Goal: Participate in discussion: Engage in conversation with other users on a specific topic

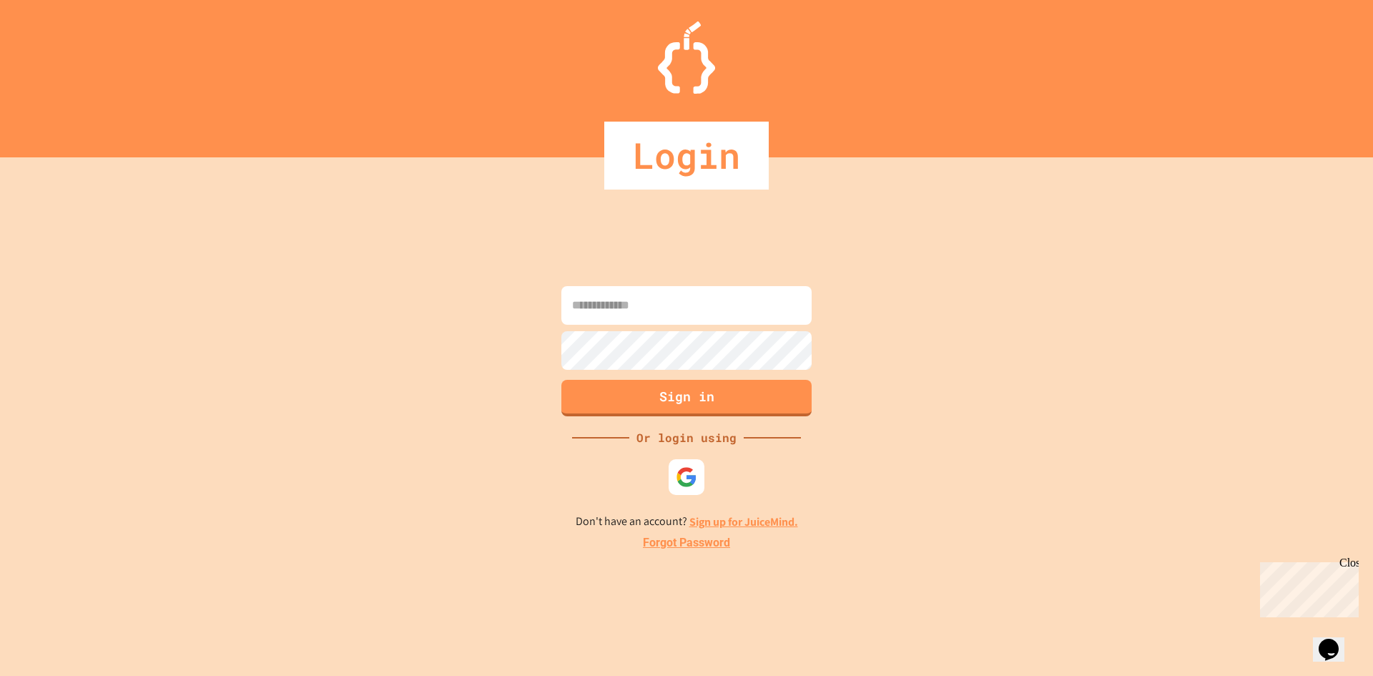
click at [576, 307] on input at bounding box center [686, 305] width 250 height 39
type input "**********"
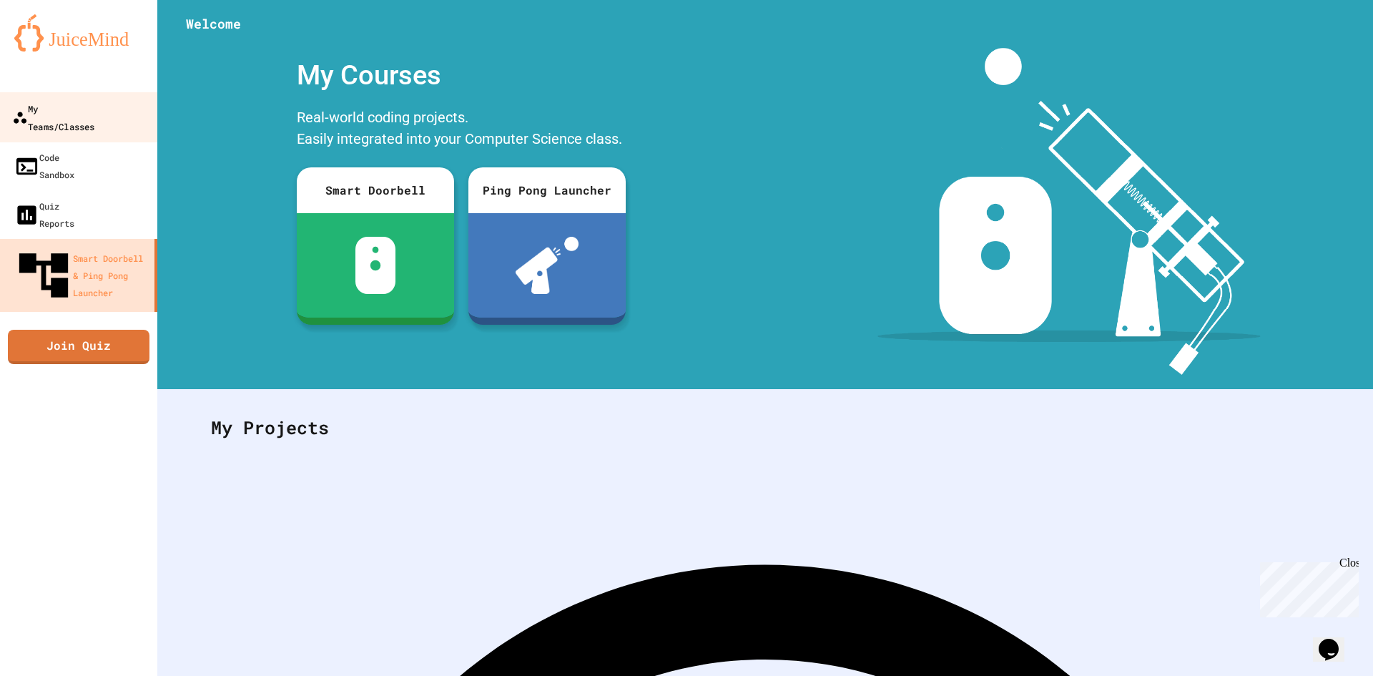
click at [32, 109] on div "My Teams/Classes" at bounding box center [53, 116] width 82 height 35
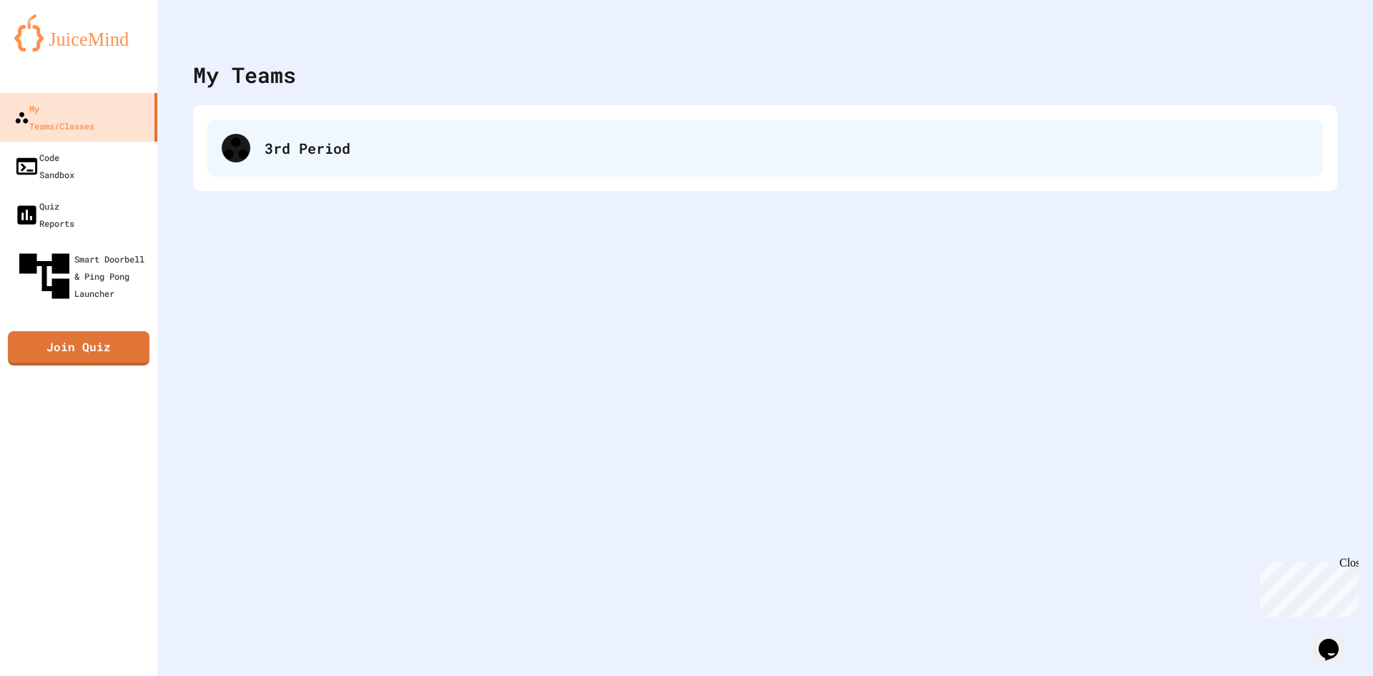
click at [385, 167] on div "3rd Period" at bounding box center [764, 147] width 1115 height 57
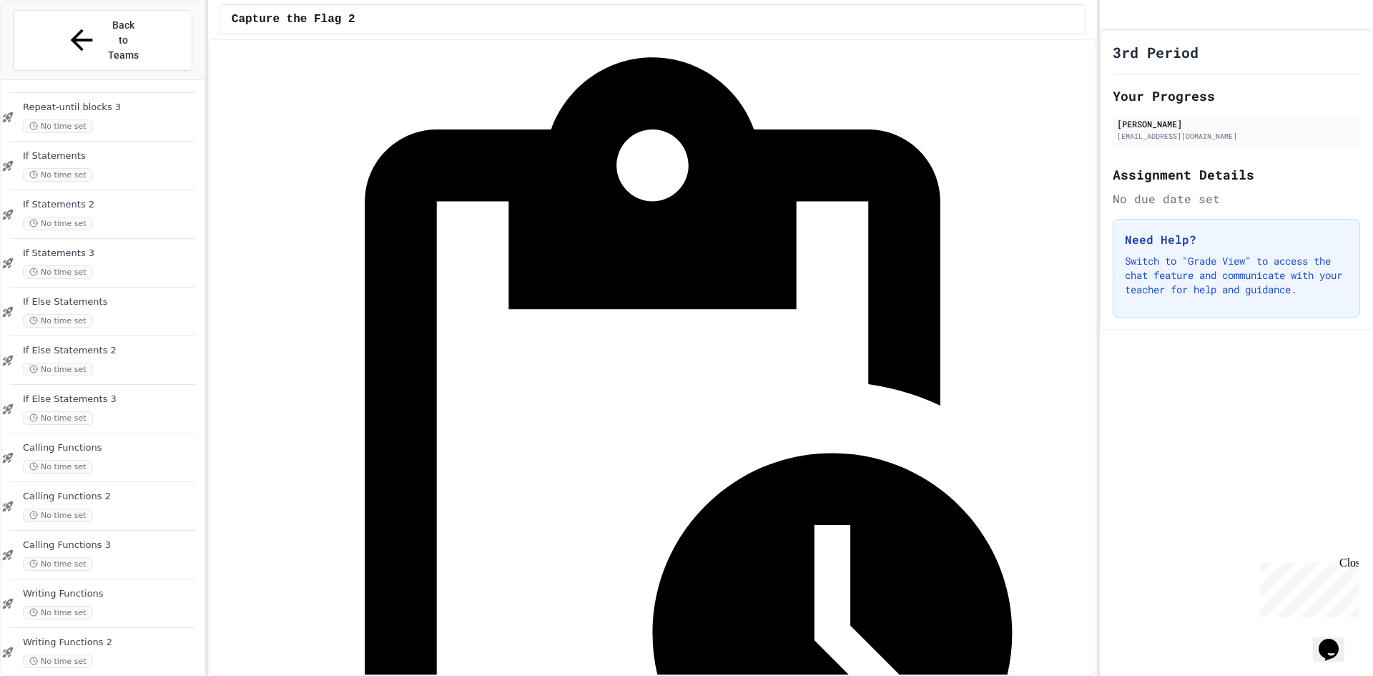
scroll to position [814, 0]
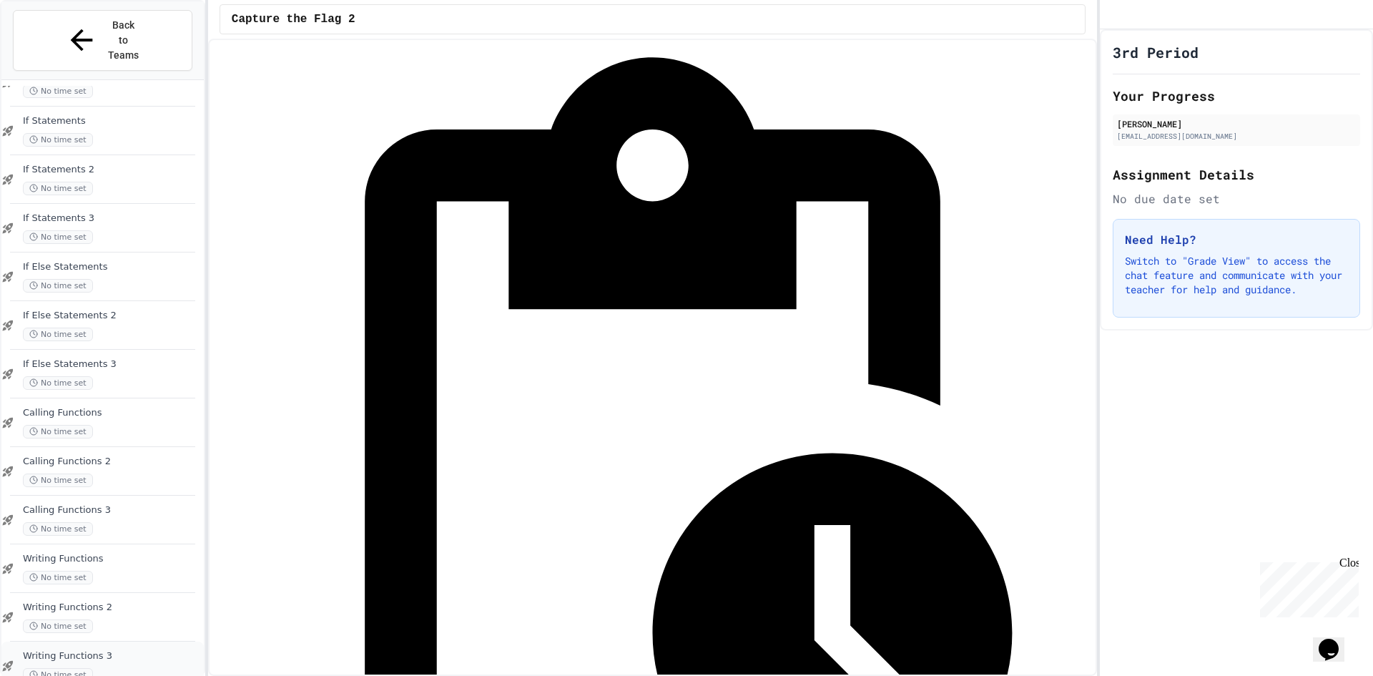
click at [139, 641] on div "Writing Functions 3 No time set" at bounding box center [102, 665] width 202 height 49
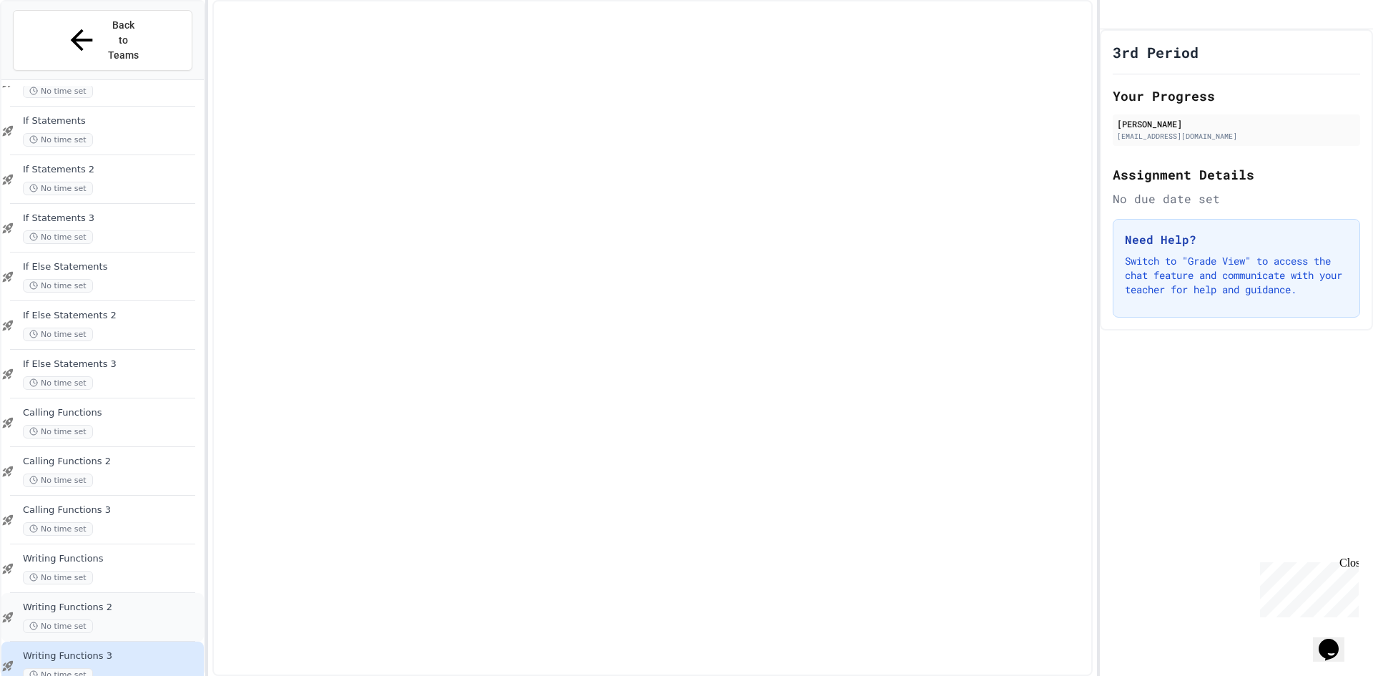
scroll to position [797, 0]
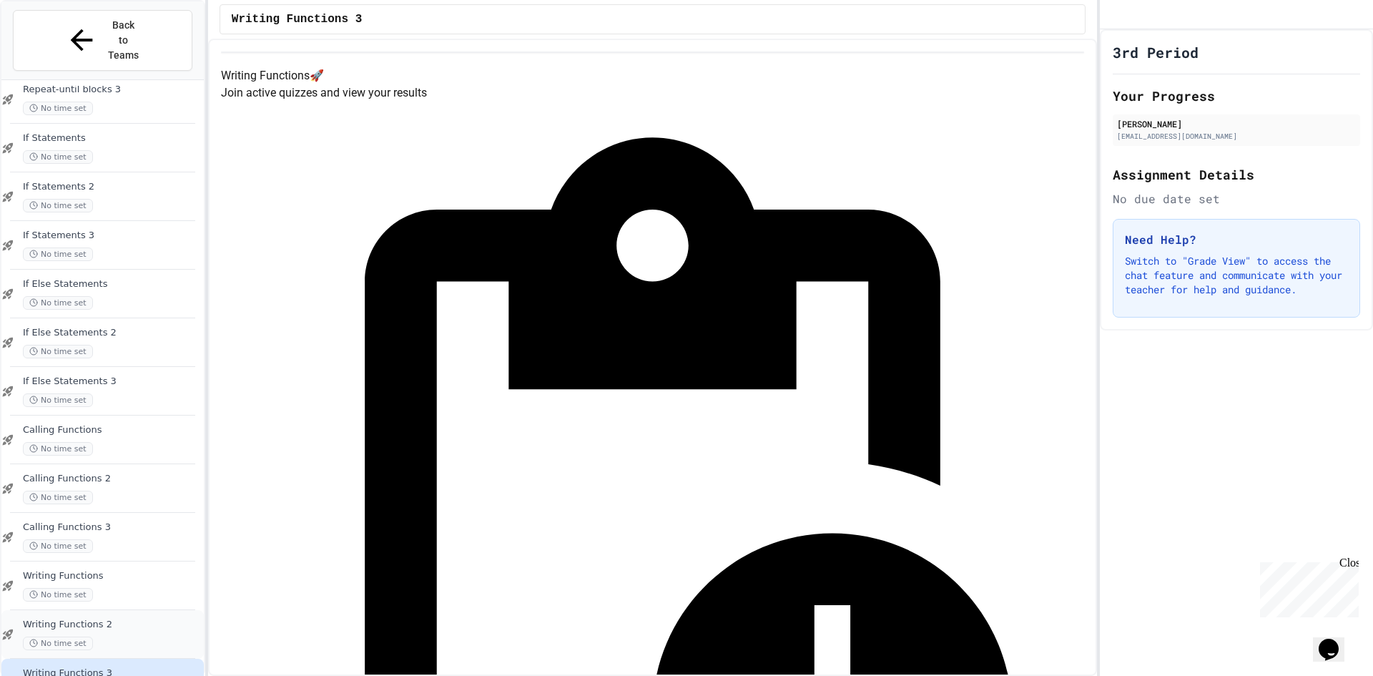
click at [149, 636] on div "No time set" at bounding box center [112, 643] width 178 height 14
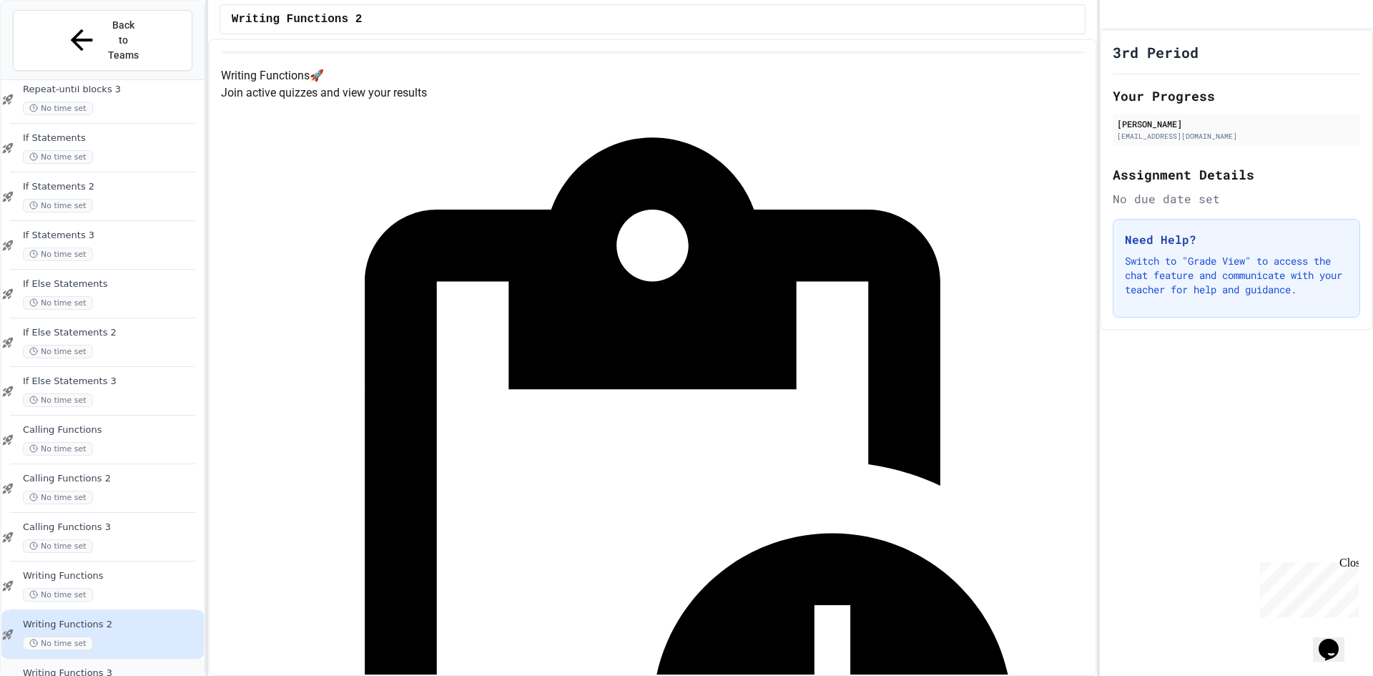
click at [134, 667] on div "Writing Functions 3 No time set" at bounding box center [112, 682] width 178 height 31
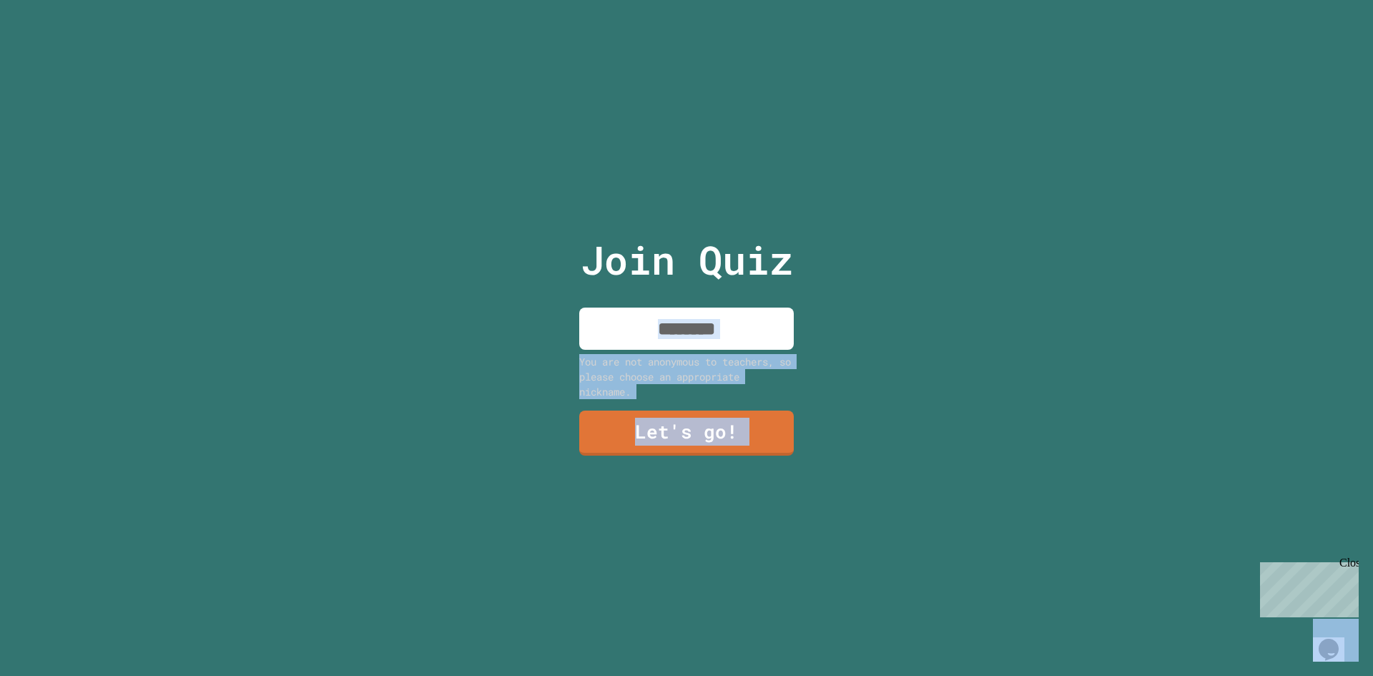
drag, startPoint x: 478, startPoint y: 189, endPoint x: 641, endPoint y: 298, distance: 195.9
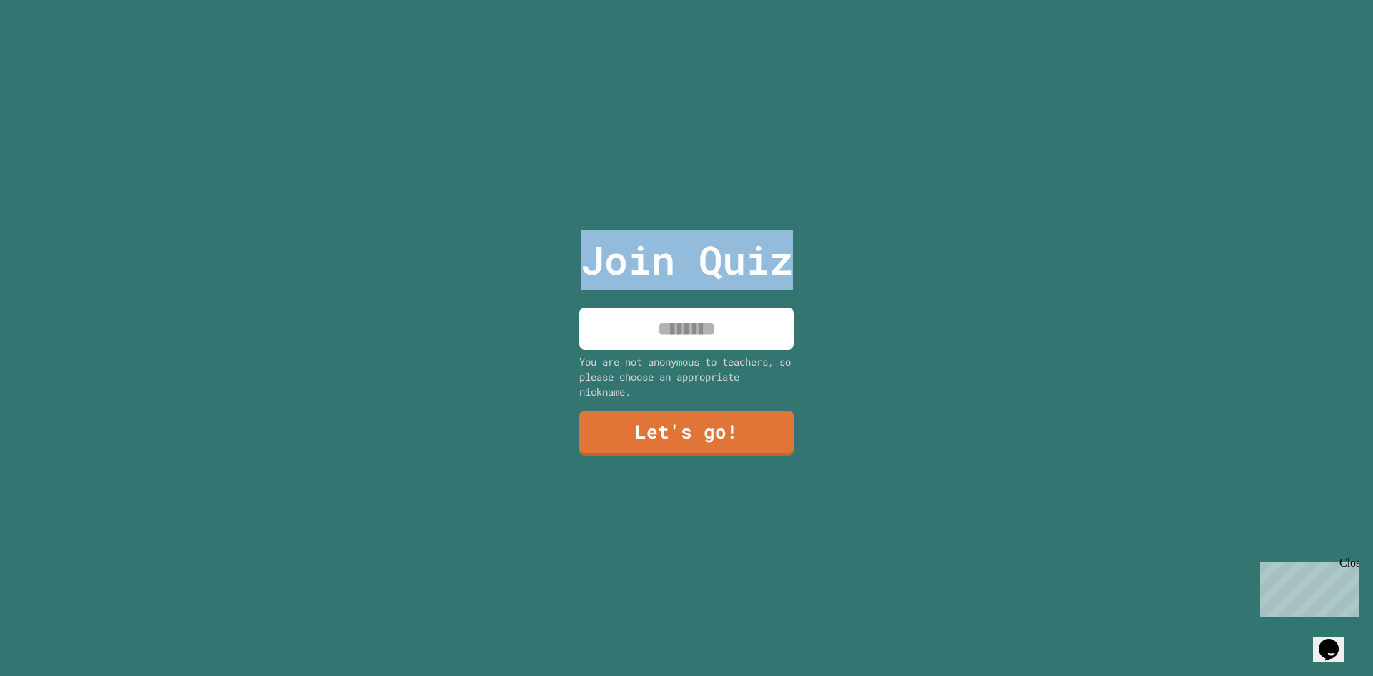
drag, startPoint x: 568, startPoint y: 292, endPoint x: 583, endPoint y: 340, distance: 50.7
click at [583, 340] on div "Join Quiz You are not anonymous to teachers, so please choose an appropriate ni…" at bounding box center [686, 338] width 241 height 676
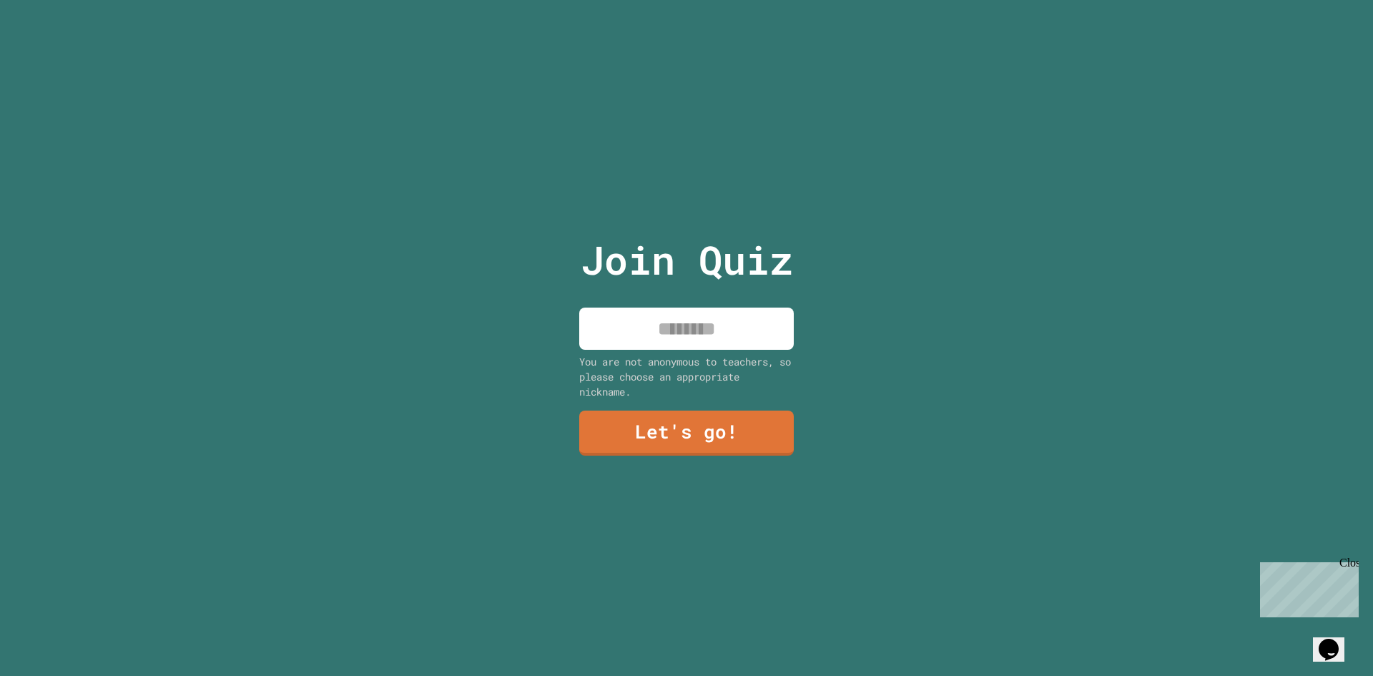
click at [583, 342] on input at bounding box center [686, 328] width 214 height 42
type input "********"
click at [590, 423] on link "Let's go!" at bounding box center [686, 431] width 217 height 47
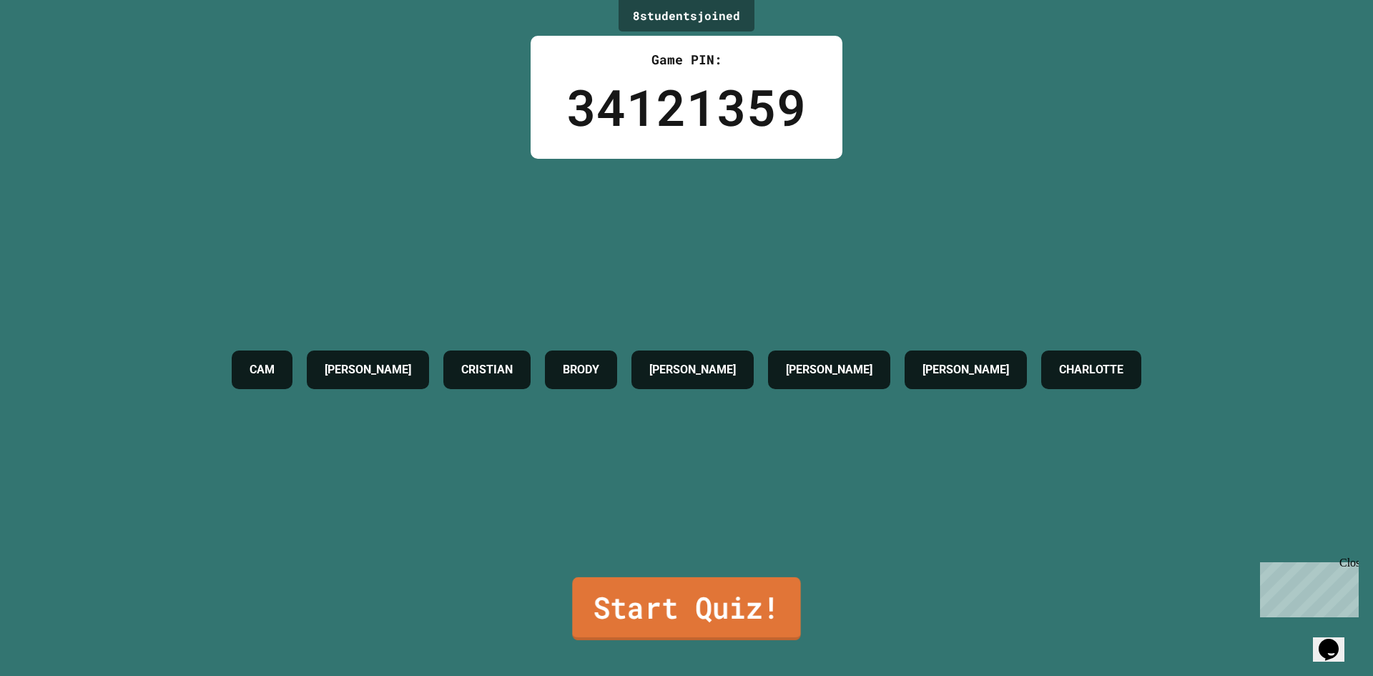
drag, startPoint x: 766, startPoint y: 608, endPoint x: 759, endPoint y: 608, distance: 7.2
click at [759, 608] on link "Start Quiz!" at bounding box center [686, 608] width 228 height 63
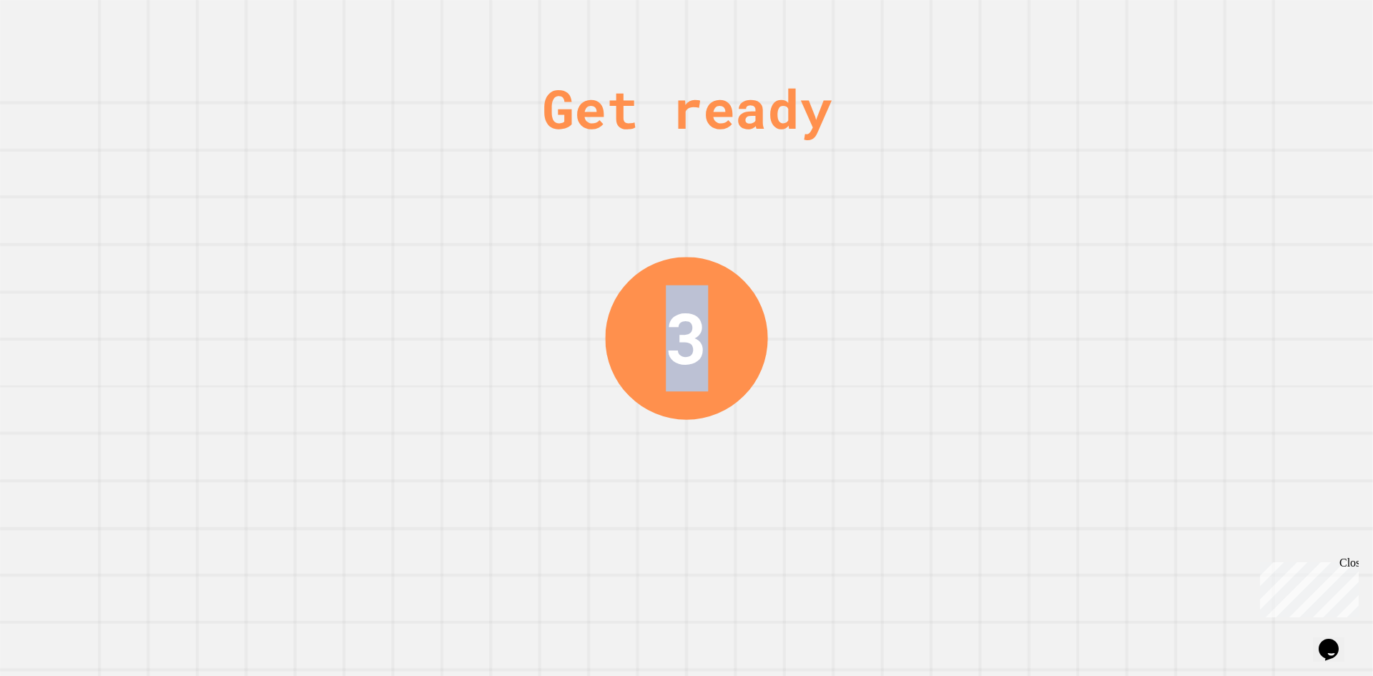
drag, startPoint x: 675, startPoint y: 421, endPoint x: 837, endPoint y: 301, distance: 201.3
click at [854, 305] on div "Get ready 3" at bounding box center [686, 338] width 1373 height 676
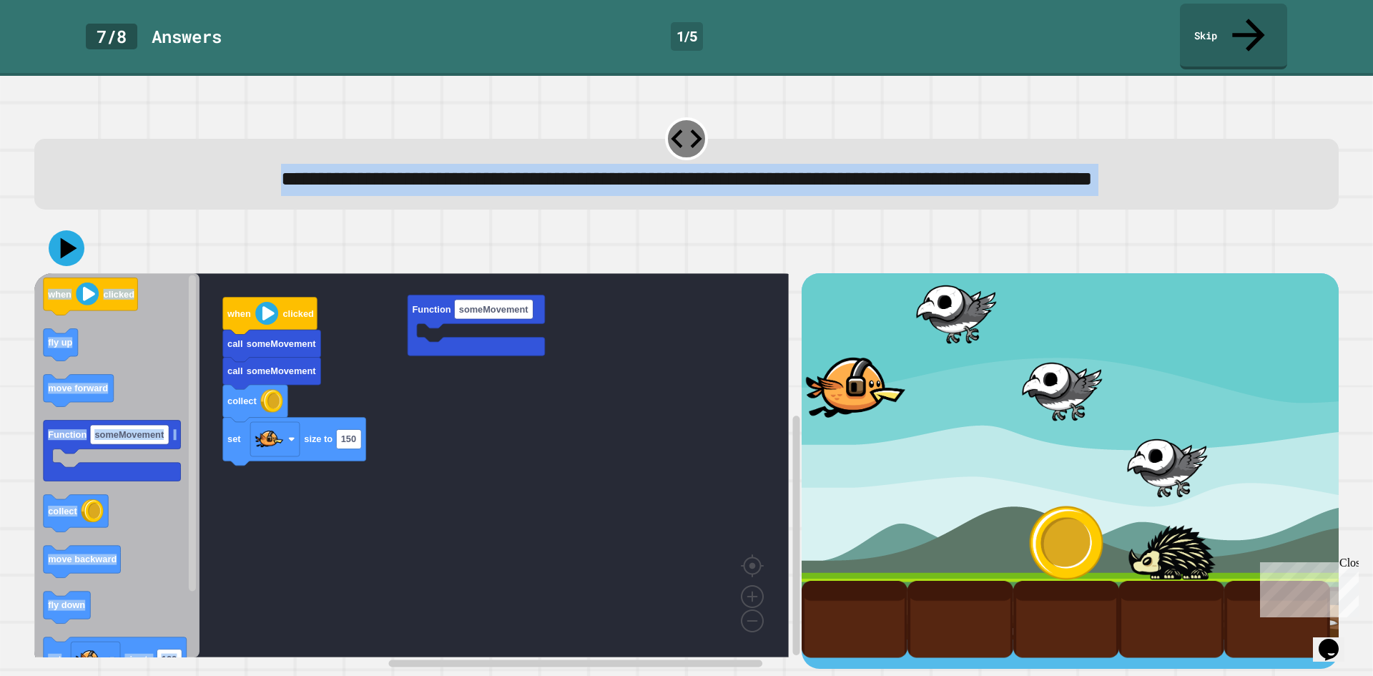
drag, startPoint x: 519, startPoint y: 76, endPoint x: 942, endPoint y: 341, distance: 499.5
click at [942, 341] on div "**********" at bounding box center [686, 376] width 1373 height 600
click at [778, 277] on rect "Blockly Workspace" at bounding box center [411, 465] width 754 height 384
click at [419, 270] on div at bounding box center [686, 248] width 1304 height 50
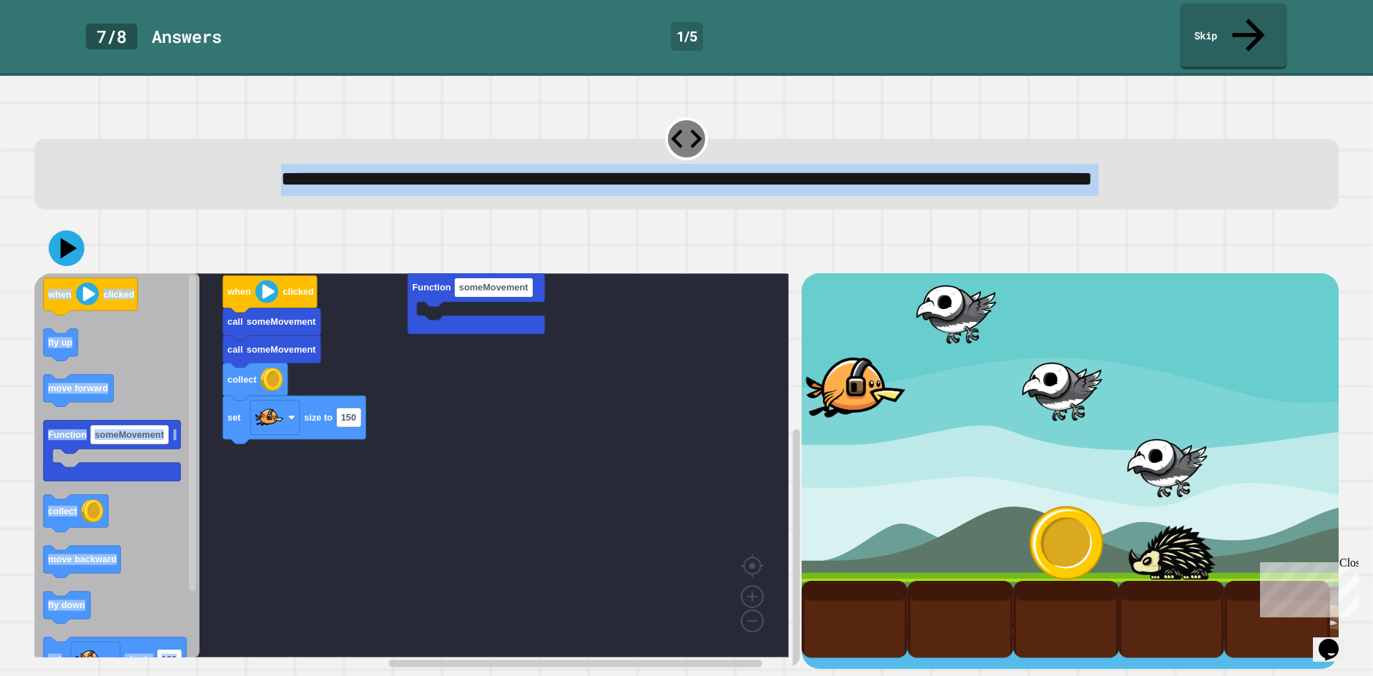
click at [215, 223] on div at bounding box center [686, 248] width 1304 height 50
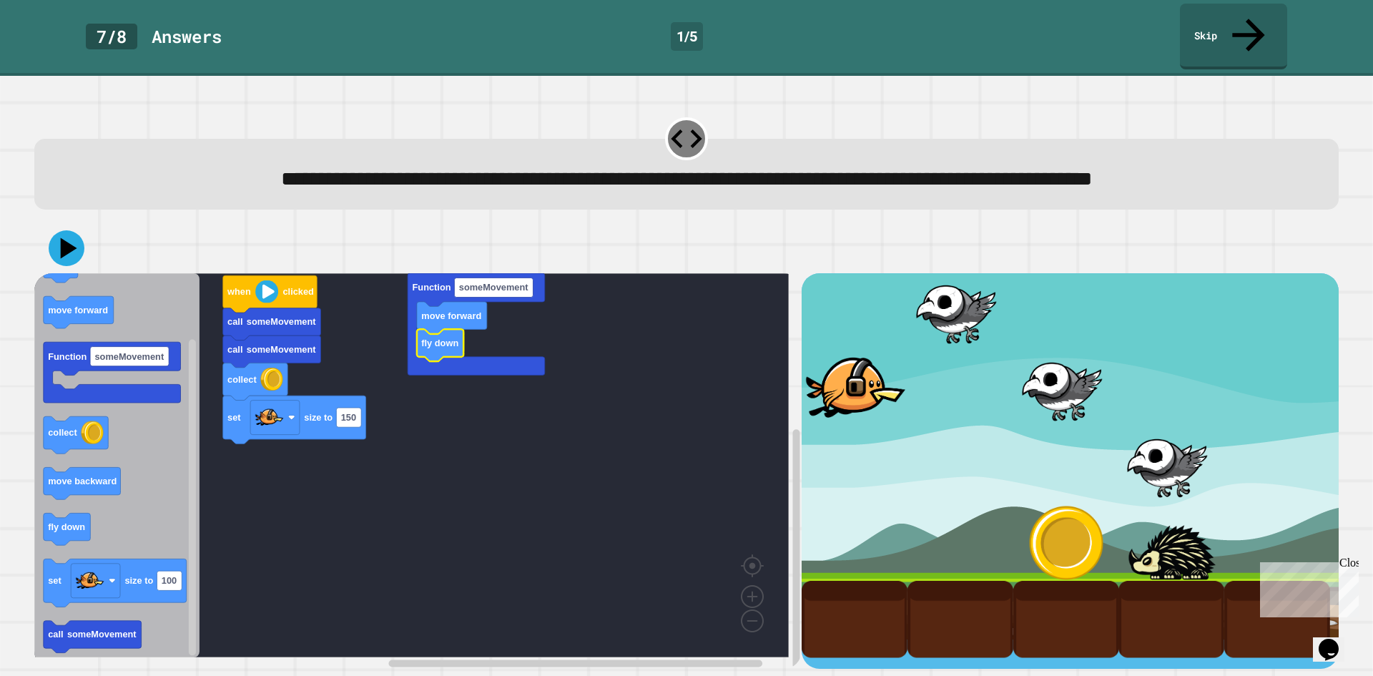
click at [323, 508] on rect "Blockly Workspace" at bounding box center [411, 465] width 754 height 384
click at [51, 237] on icon at bounding box center [66, 248] width 43 height 43
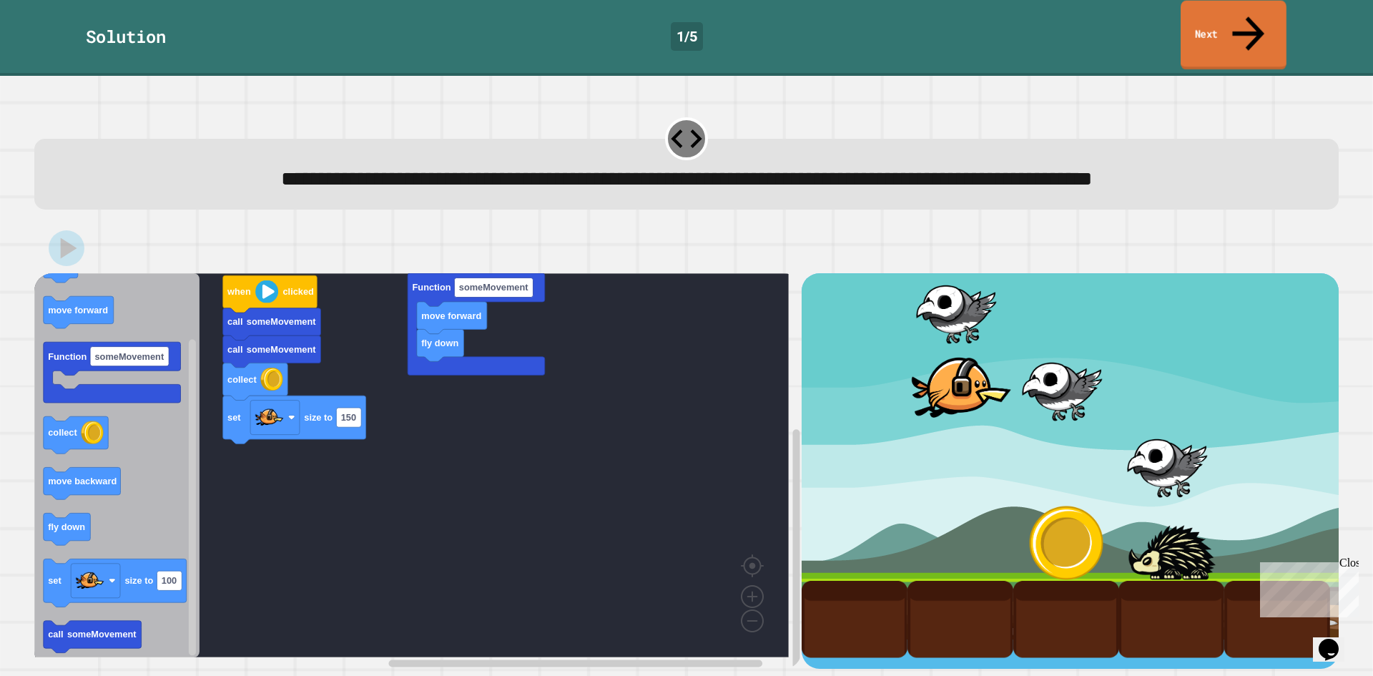
click at [1209, 21] on link "Next" at bounding box center [1233, 35] width 106 height 69
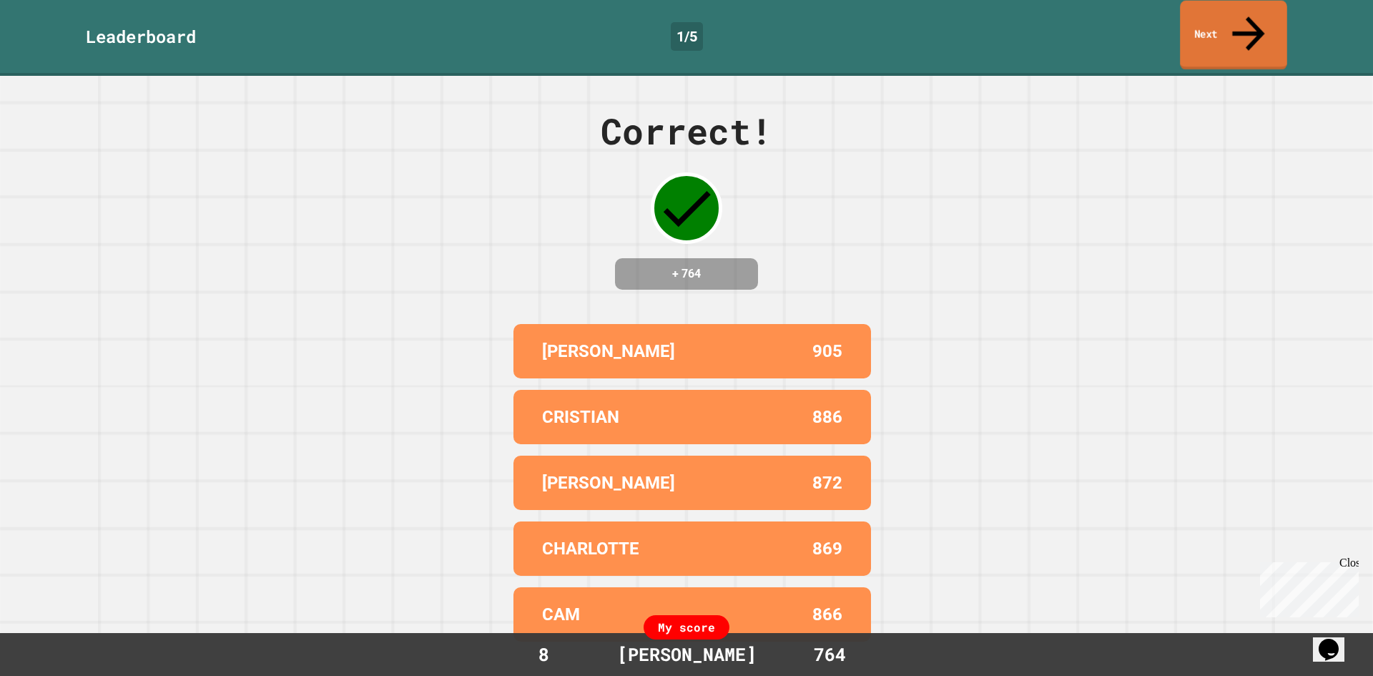
click at [1209, 21] on link "Next" at bounding box center [1233, 35] width 107 height 69
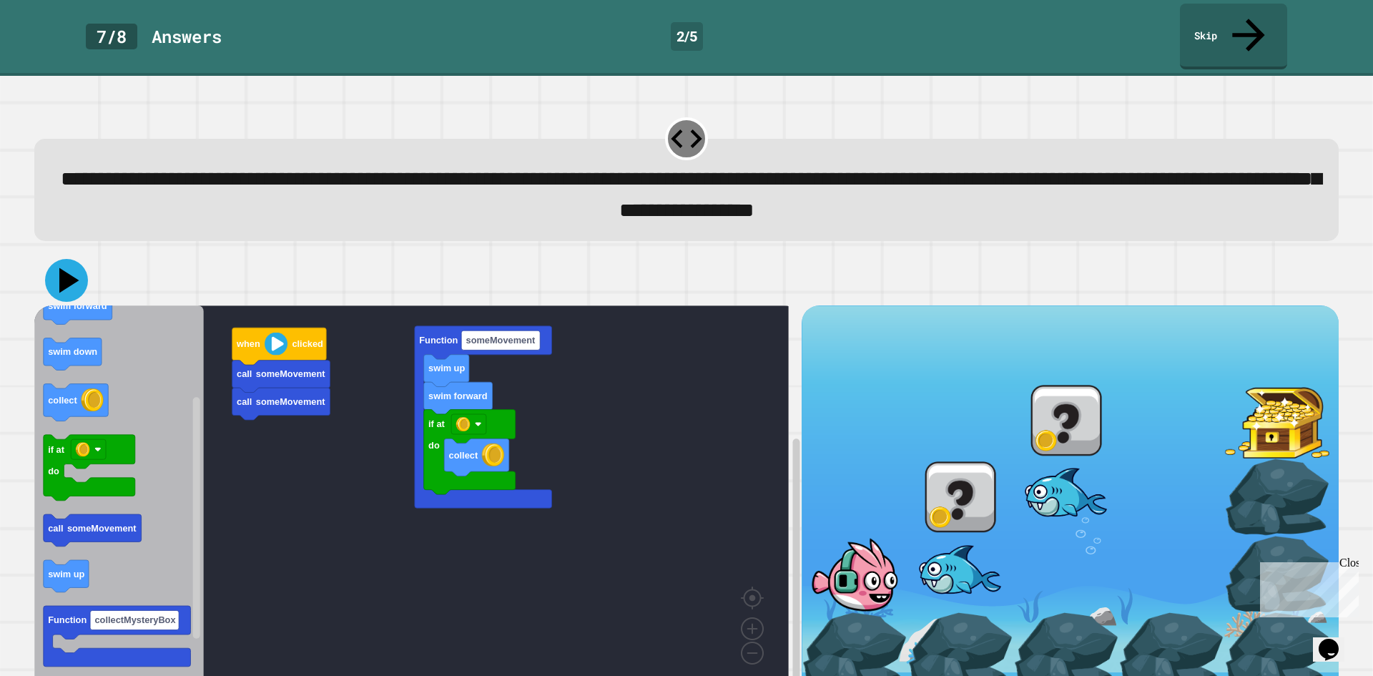
click at [72, 259] on icon at bounding box center [66, 280] width 43 height 43
click at [1205, 28] on link "Skip" at bounding box center [1233, 34] width 101 height 69
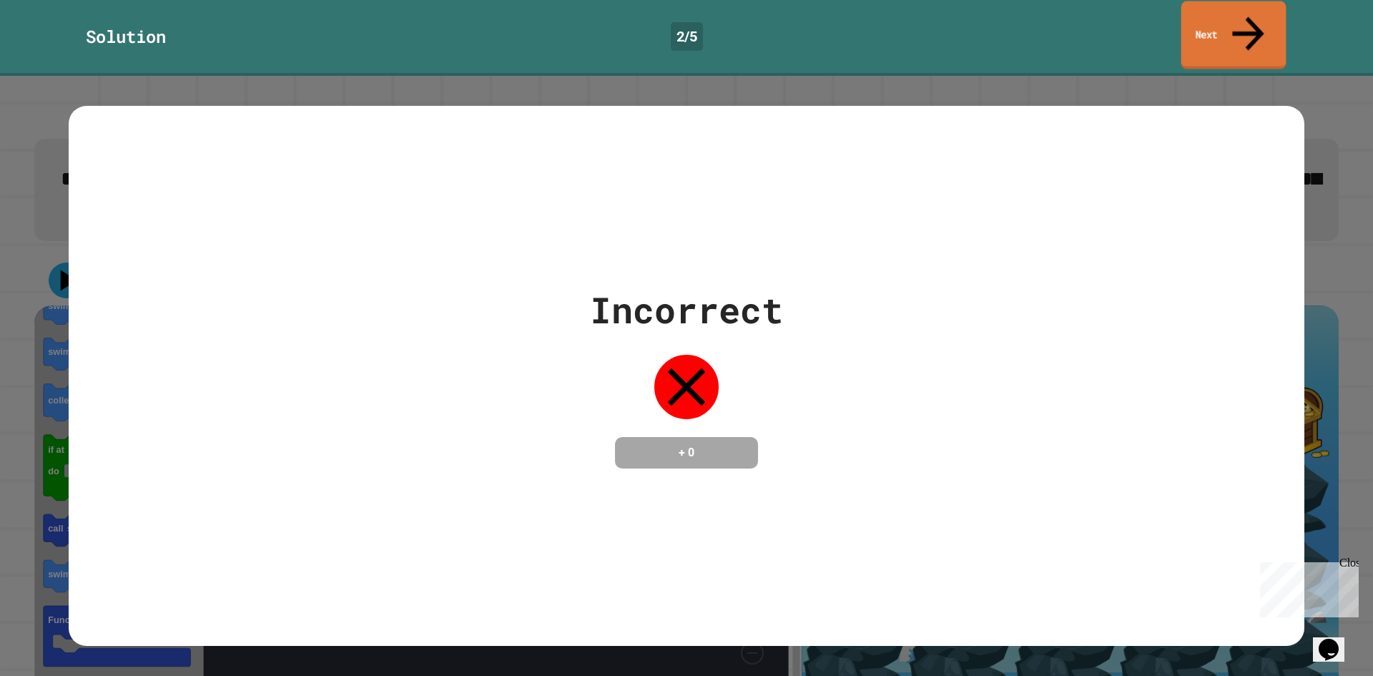
drag, startPoint x: 1253, startPoint y: 44, endPoint x: 1245, endPoint y: 34, distance: 12.7
click at [1253, 76] on div "Incorrect + 0" at bounding box center [686, 376] width 1373 height 600
drag, startPoint x: 1228, startPoint y: 21, endPoint x: 1200, endPoint y: 26, distance: 27.6
click at [1223, 23] on link "Next" at bounding box center [1233, 35] width 109 height 69
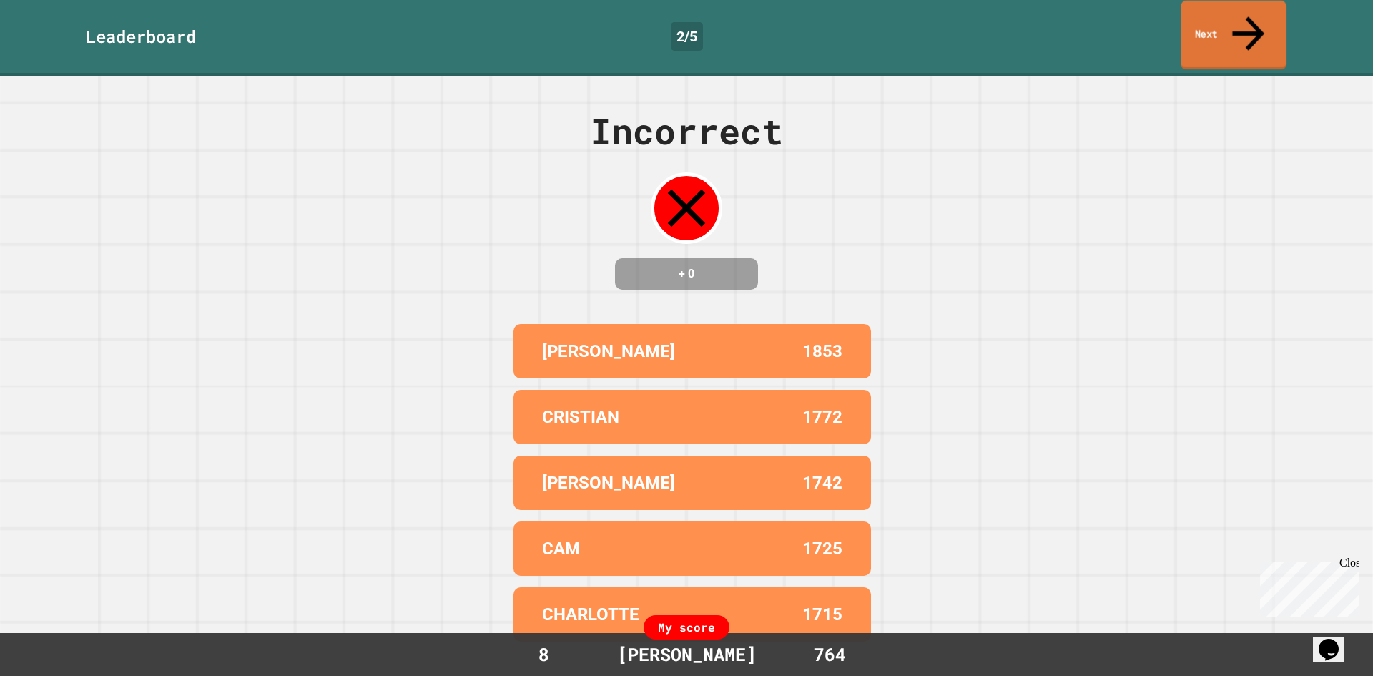
click at [1195, 36] on div "Leaderboard 2 / 5 Next" at bounding box center [686, 38] width 1373 height 76
click at [1191, 31] on link "Next" at bounding box center [1233, 35] width 106 height 69
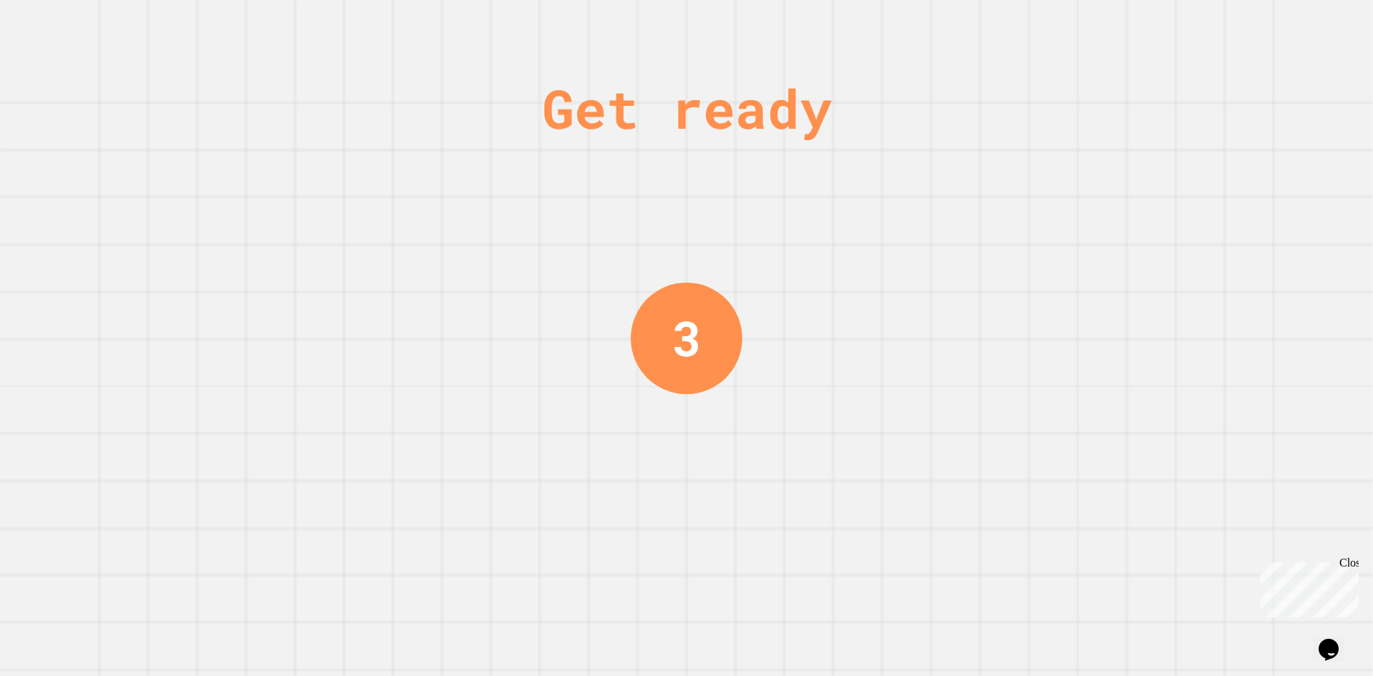
drag, startPoint x: 689, startPoint y: 176, endPoint x: 1135, endPoint y: 342, distance: 476.2
click at [1138, 341] on div "Get ready 3" at bounding box center [686, 338] width 1373 height 676
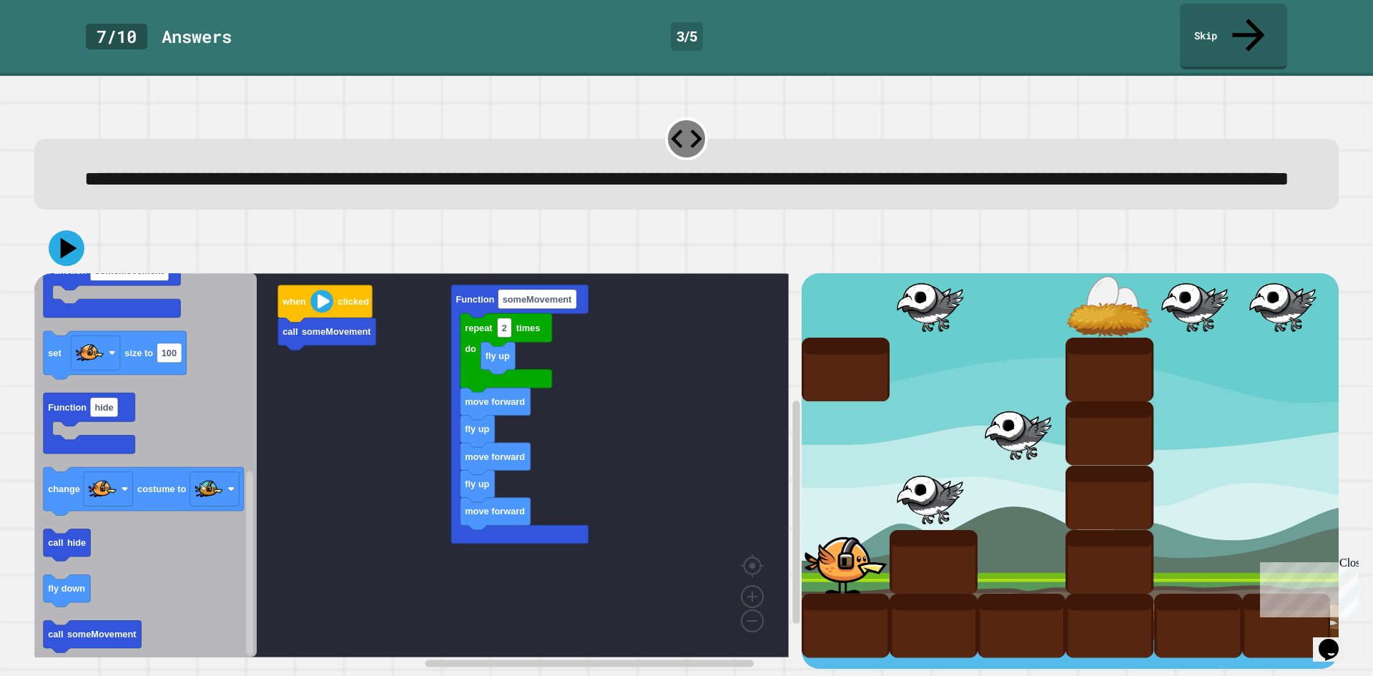
click at [209, 508] on icon "when clicked repeat 10 times do move forward Function someMovement2 move backwa…" at bounding box center [145, 465] width 222 height 384
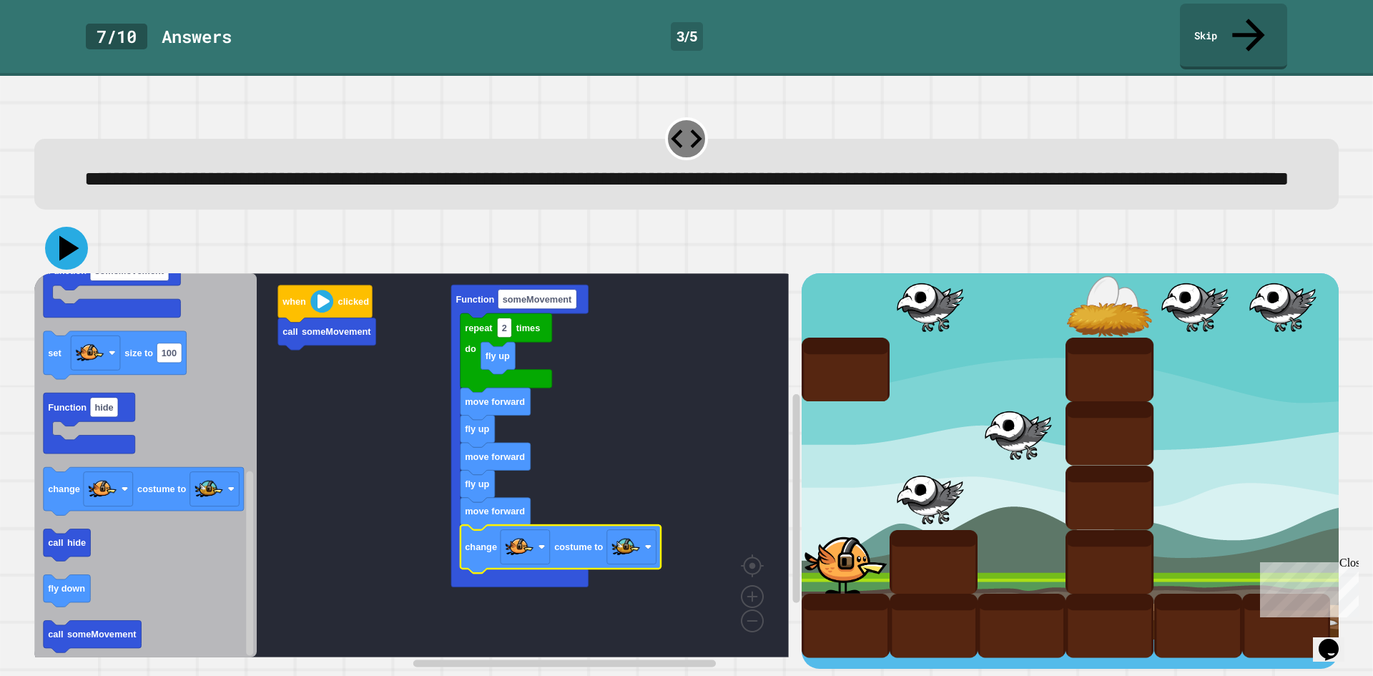
click at [64, 260] on icon at bounding box center [66, 248] width 43 height 43
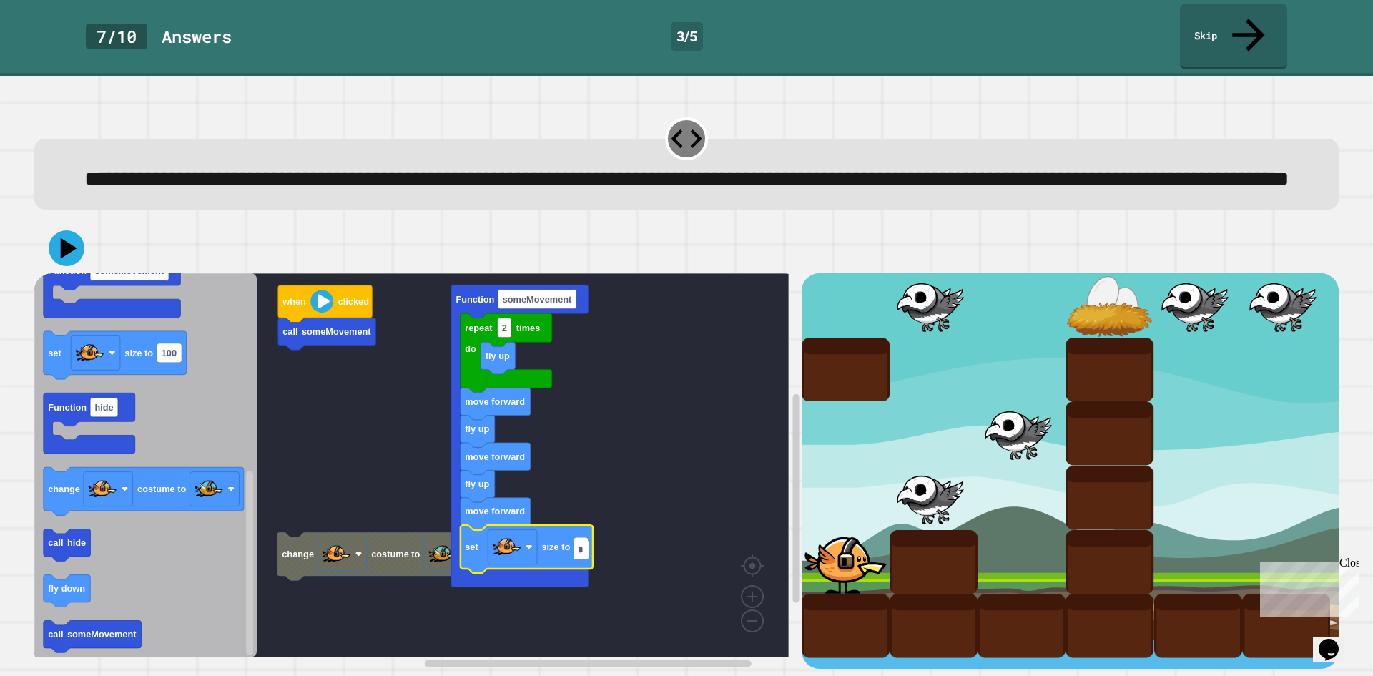
type input "**"
click at [392, 458] on rect "Blockly Workspace" at bounding box center [411, 465] width 754 height 384
click at [55, 239] on icon at bounding box center [66, 248] width 43 height 43
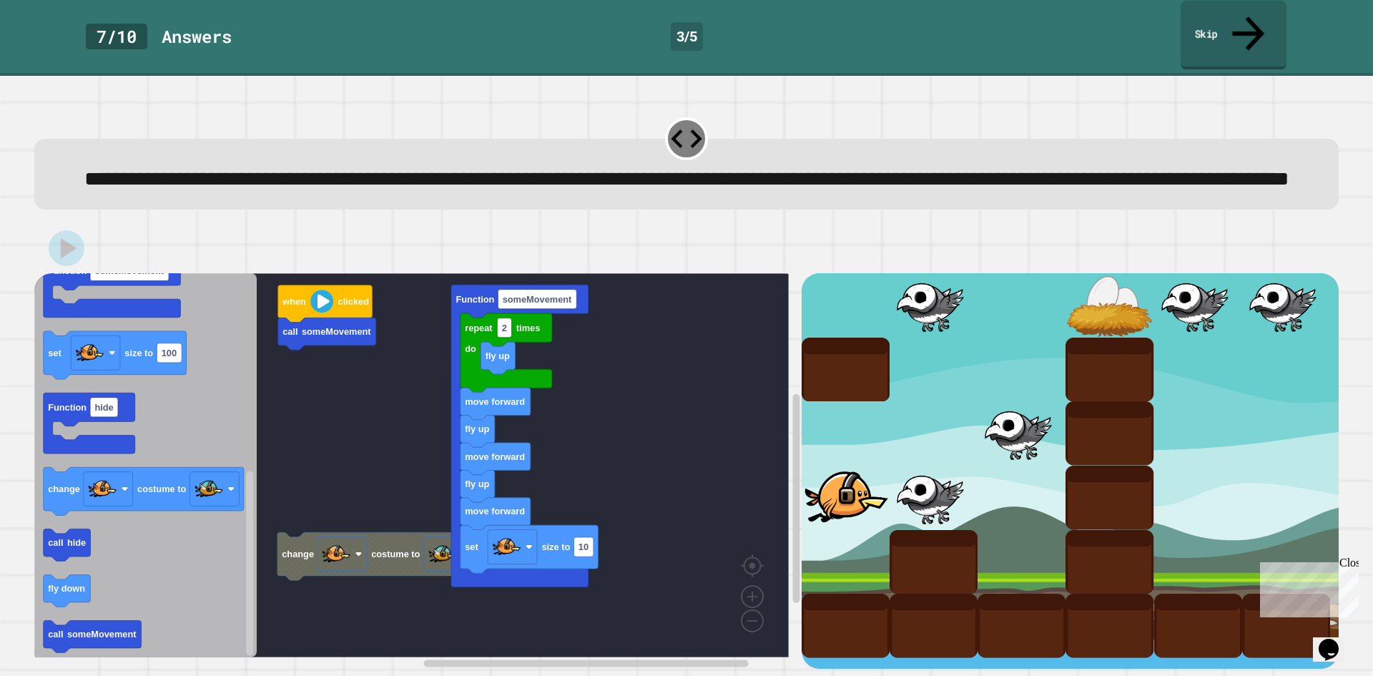
click at [1232, 30] on link "Skip" at bounding box center [1233, 35] width 106 height 69
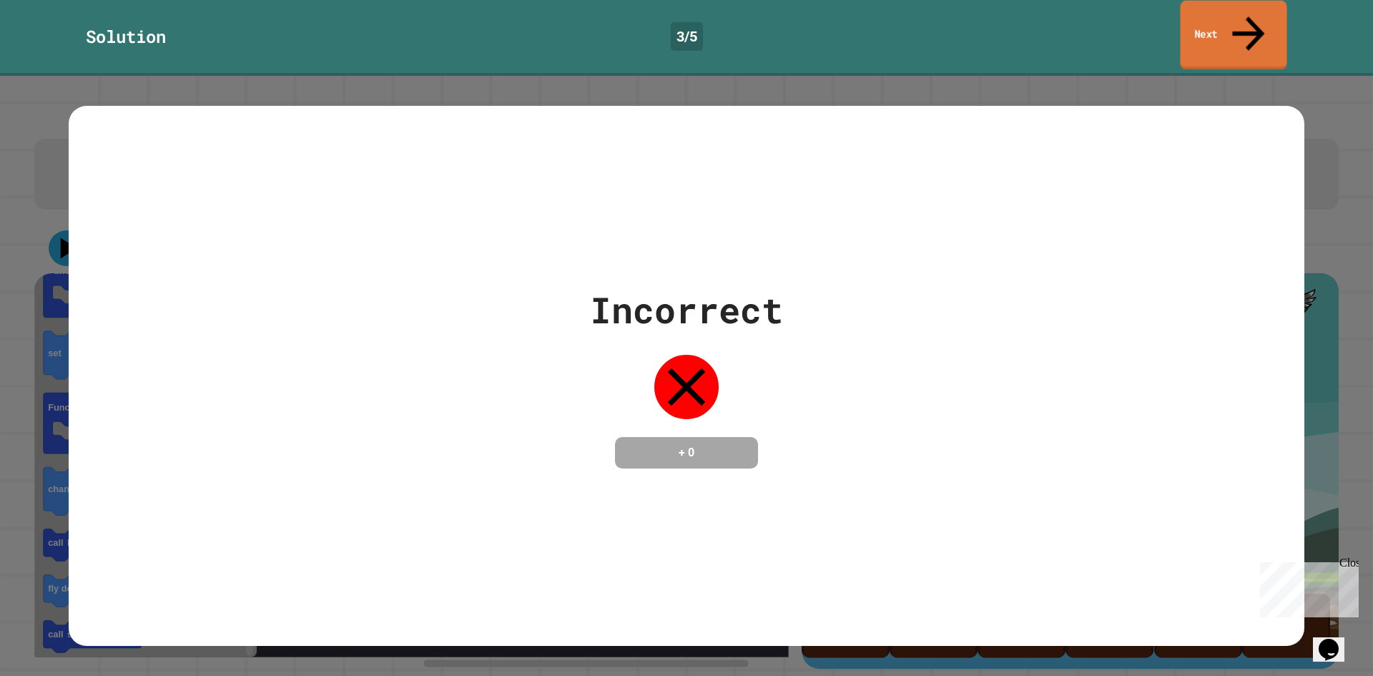
click at [1231, 30] on link "Next" at bounding box center [1233, 35] width 107 height 69
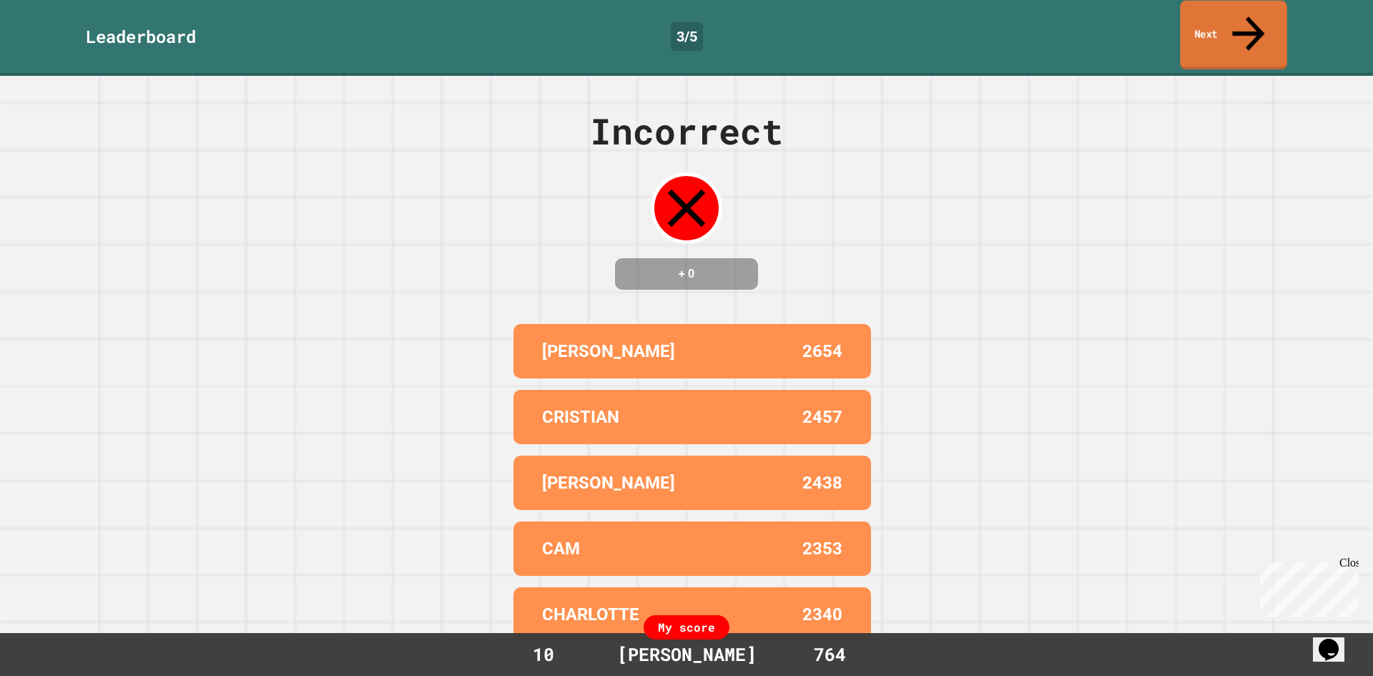
click at [1211, 29] on link "Next" at bounding box center [1233, 35] width 107 height 69
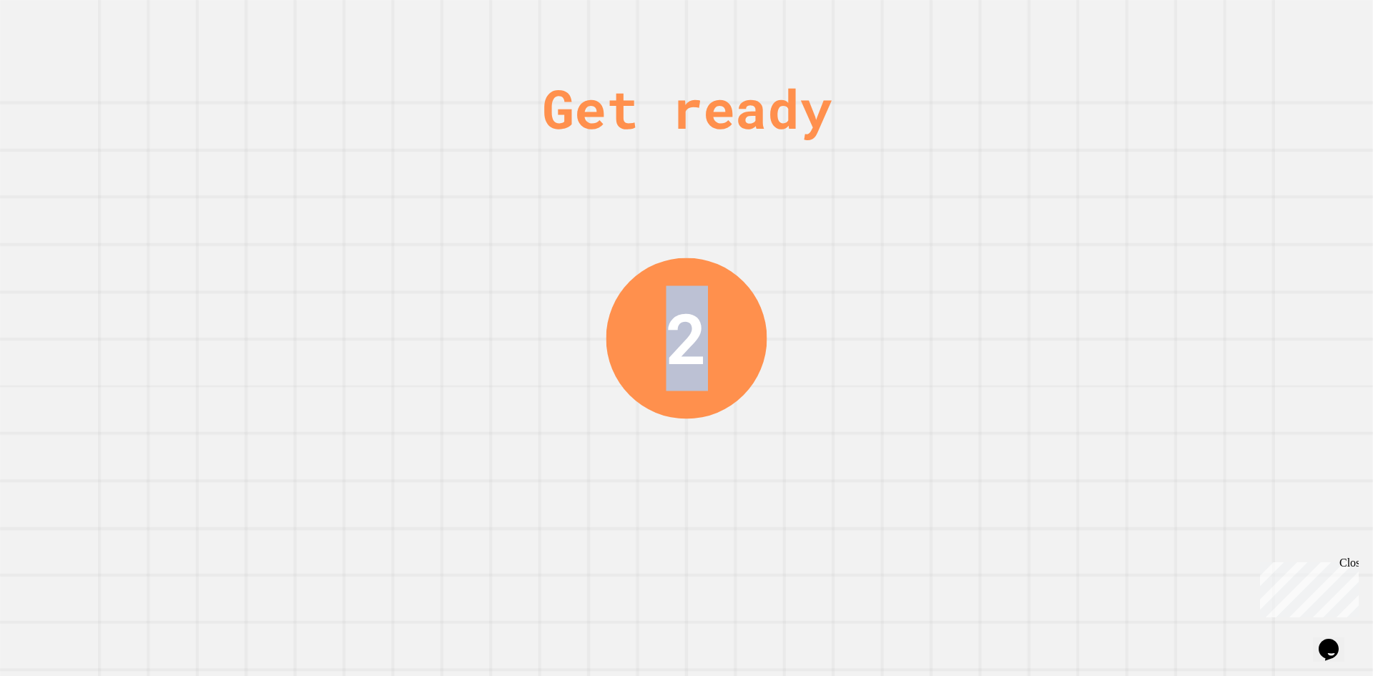
drag, startPoint x: 423, startPoint y: 111, endPoint x: 744, endPoint y: 435, distance: 457.0
click at [744, 435] on div "Get ready 2" at bounding box center [686, 338] width 1373 height 676
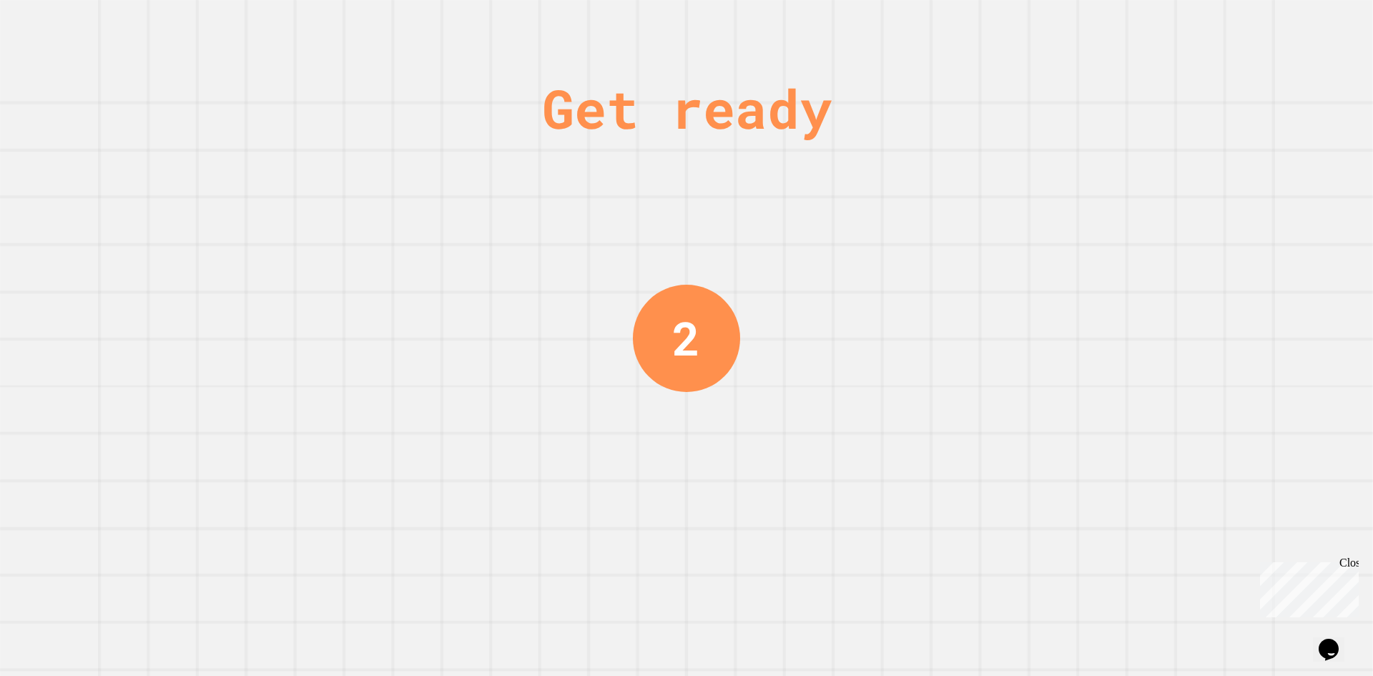
click at [742, 427] on div "Get ready 2" at bounding box center [686, 338] width 1373 height 676
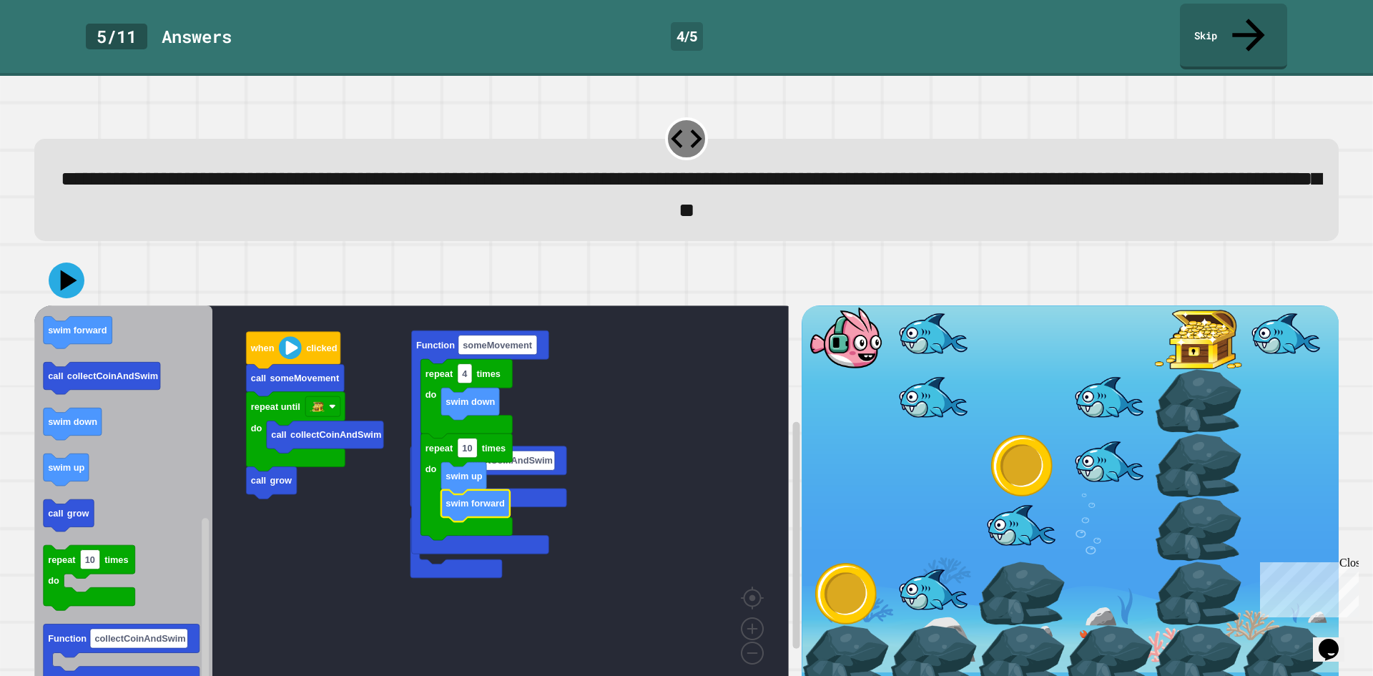
click at [563, 446] on rect "Blockly Workspace" at bounding box center [411, 497] width 754 height 384
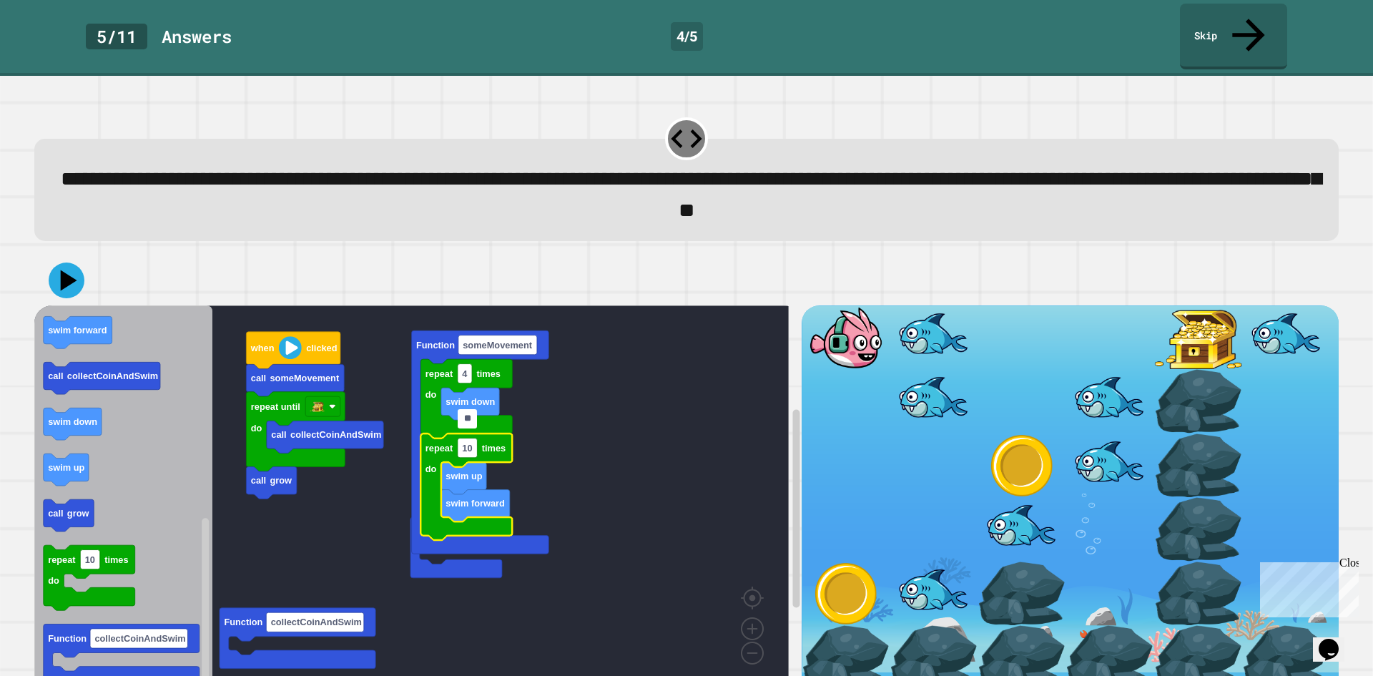
type input "*"
click at [556, 408] on rect "Blockly Workspace" at bounding box center [411, 497] width 754 height 384
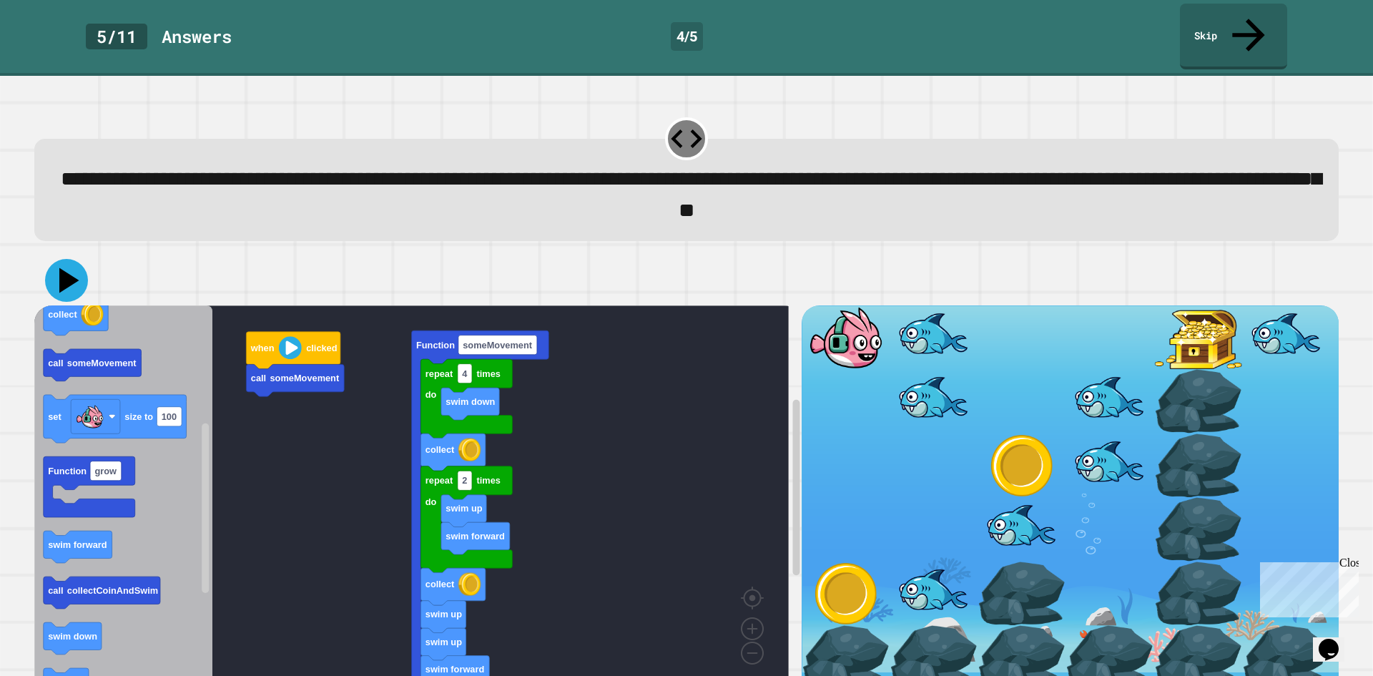
click at [61, 267] on icon at bounding box center [69, 279] width 20 height 25
click at [1245, 11] on icon at bounding box center [1247, 33] width 47 height 51
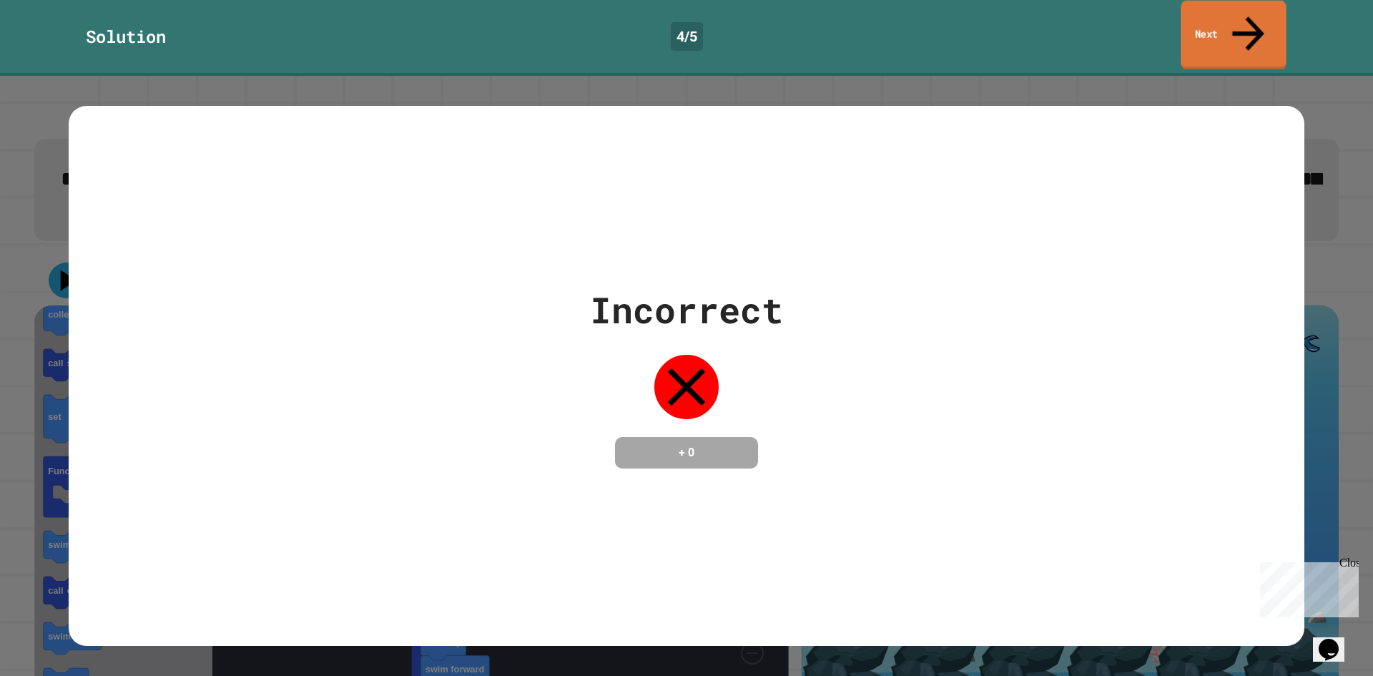
click at [1233, 20] on link "Next" at bounding box center [1232, 35] width 105 height 69
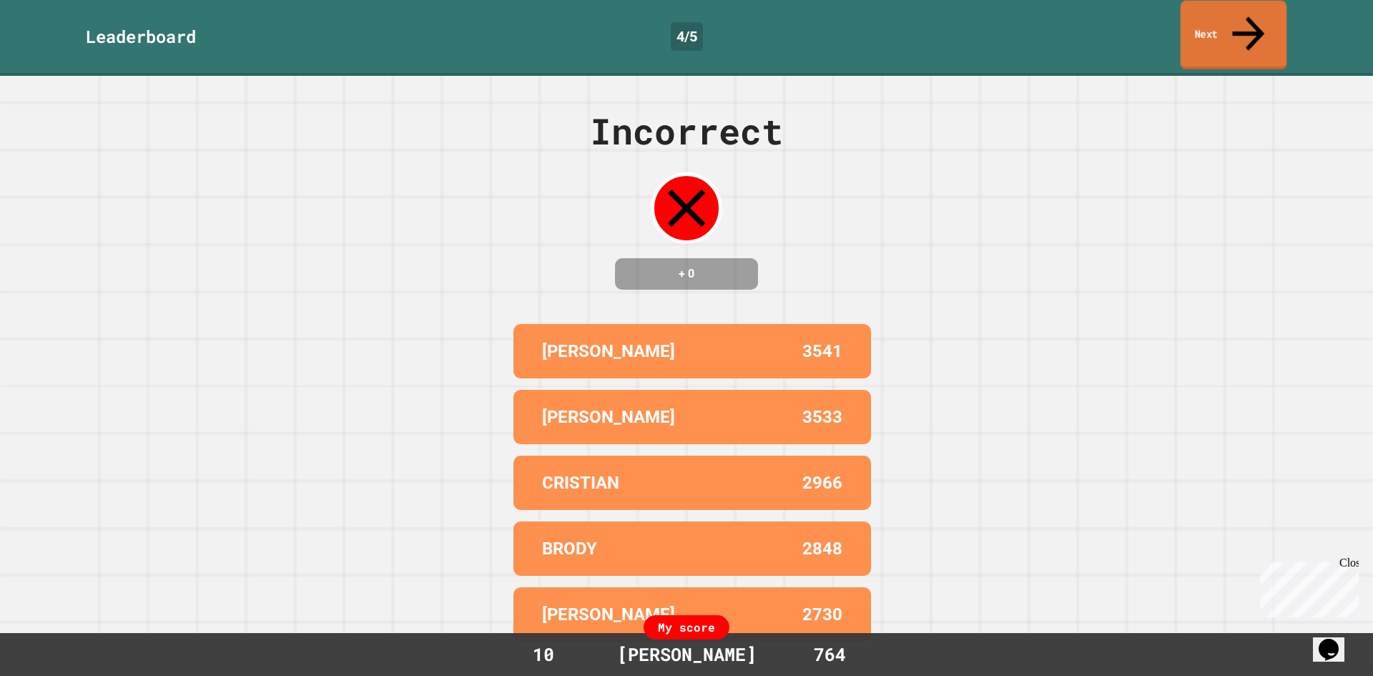
drag, startPoint x: 1225, startPoint y: 29, endPoint x: 1209, endPoint y: 35, distance: 16.7
click at [1209, 35] on link "Next" at bounding box center [1233, 35] width 107 height 69
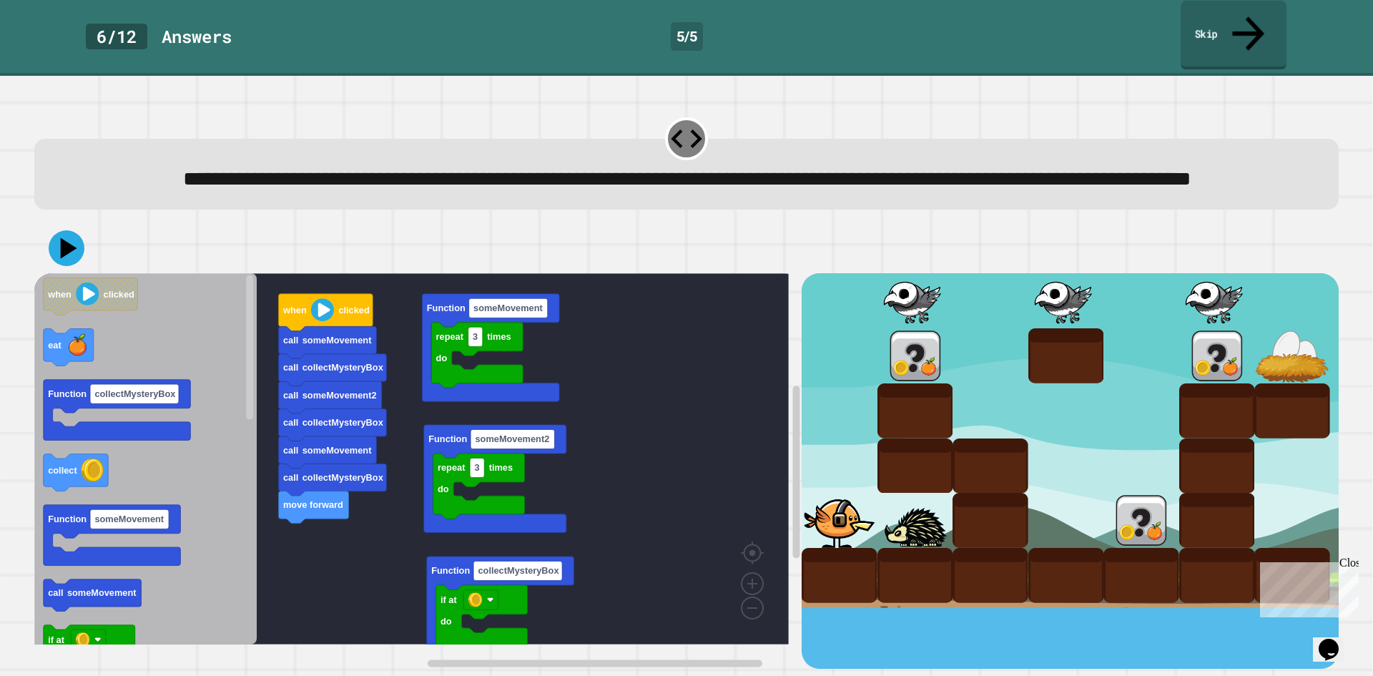
click at [1230, 21] on link "Skip" at bounding box center [1233, 35] width 106 height 69
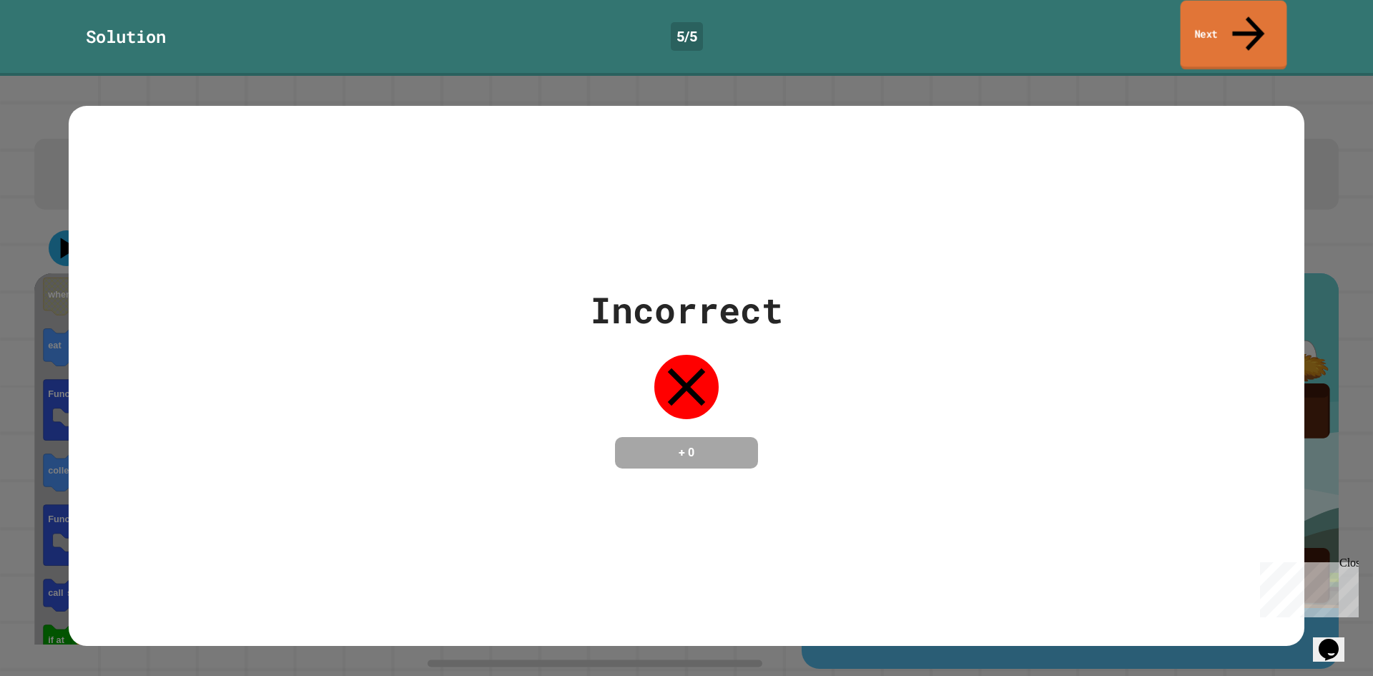
click at [1240, 26] on link "Next" at bounding box center [1233, 35] width 107 height 69
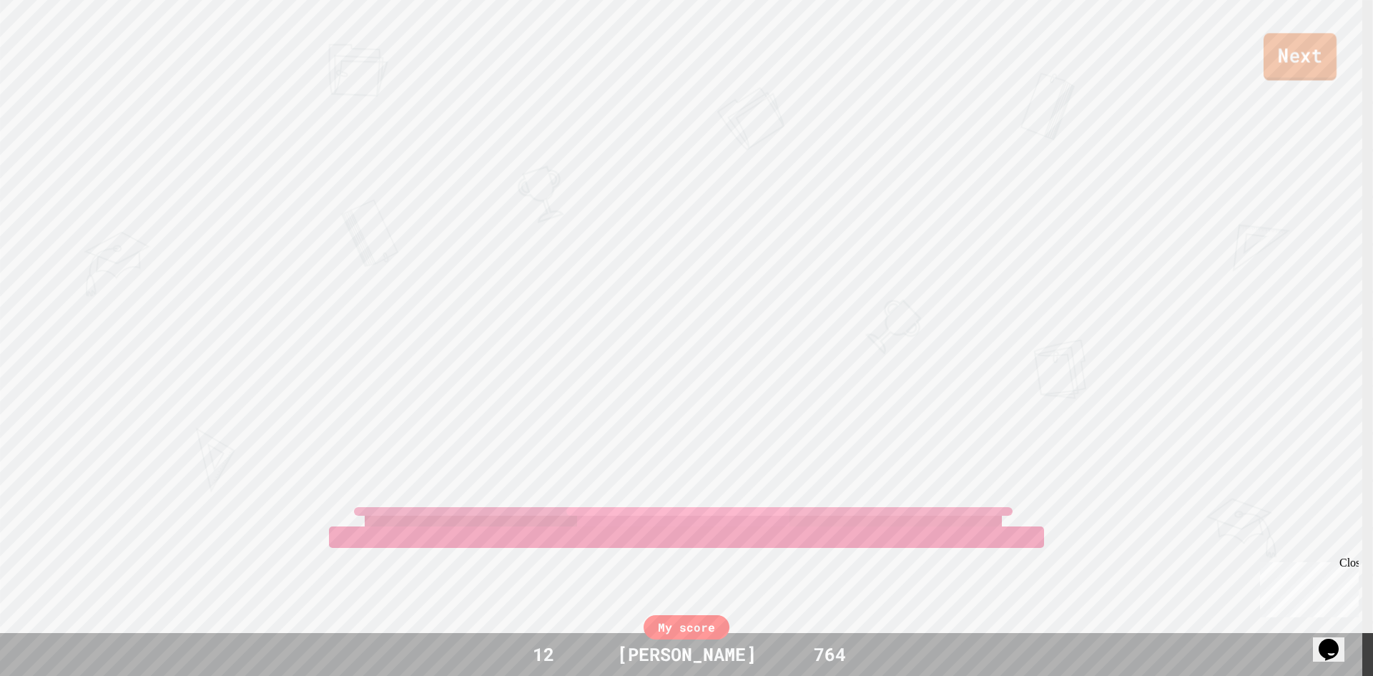
click at [1272, 57] on link "Next" at bounding box center [1299, 56] width 73 height 47
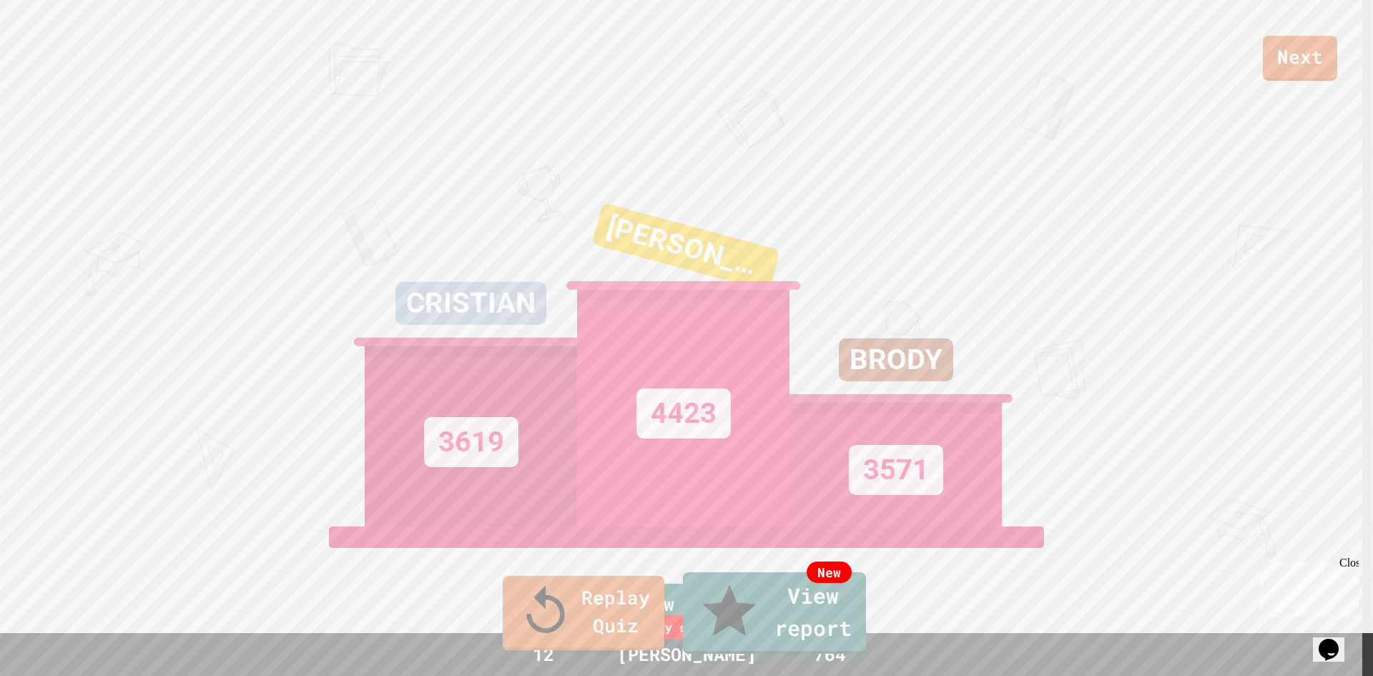
type textarea "**********"
